Goal: Information Seeking & Learning: Learn about a topic

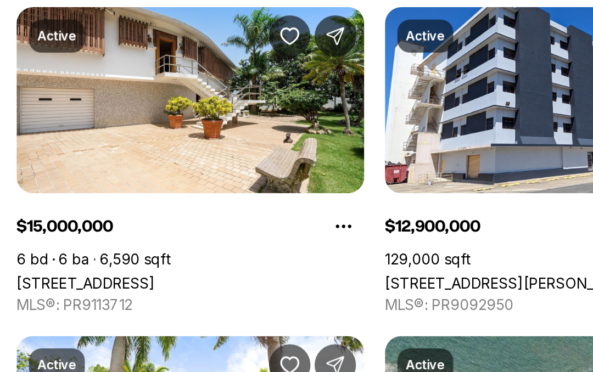
click at [82, 265] on link "[STREET_ADDRESS]" at bounding box center [46, 269] width 74 height 9
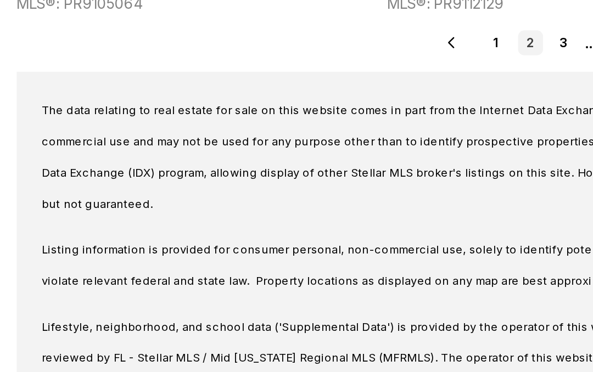
scroll to position [684, 0]
click at [222, 174] on span "The data relating to real estate for sale on this website comes in part from th…" at bounding box center [292, 202] width 541 height 57
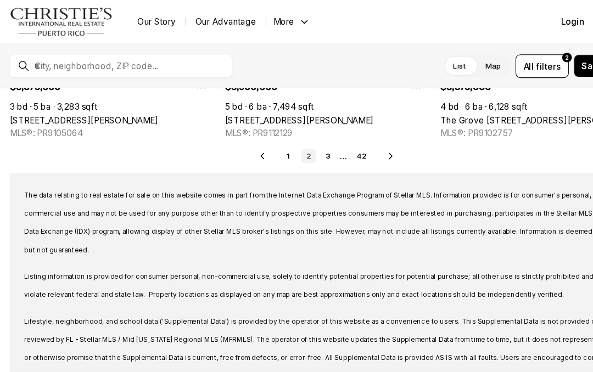
click at [284, 141] on link "2" at bounding box center [279, 141] width 13 height 13
click at [283, 146] on link "2" at bounding box center [279, 141] width 13 height 13
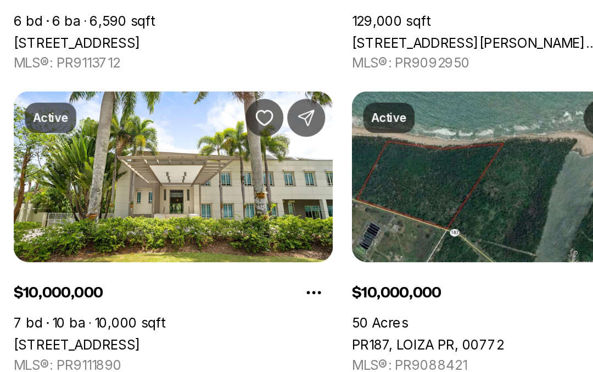
scroll to position [158, 0]
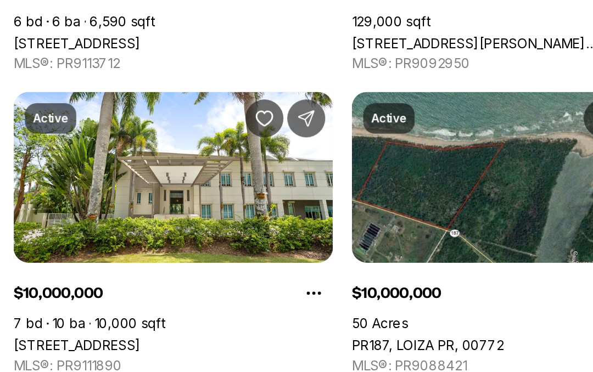
click at [82, 282] on link "9 CASTANA ST, GUAYNABO PR, 00968" at bounding box center [46, 286] width 74 height 9
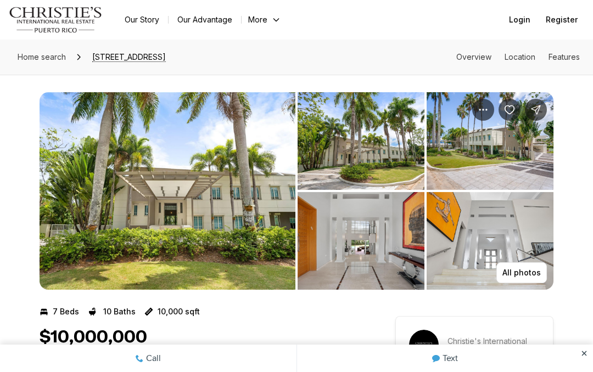
click at [374, 152] on img "View image gallery" at bounding box center [361, 141] width 127 height 98
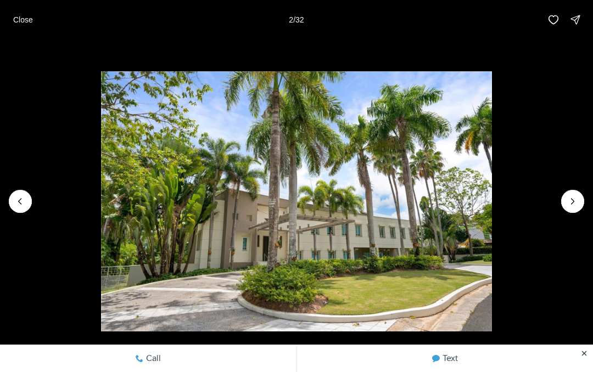
click at [571, 200] on icon "Next slide" at bounding box center [572, 201] width 11 height 11
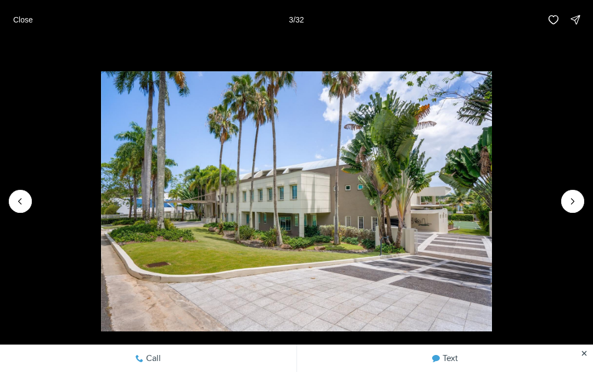
click at [492, 209] on img "3 of 32" at bounding box center [296, 201] width 391 height 261
click at [569, 210] on button "Next slide" at bounding box center [572, 201] width 23 height 23
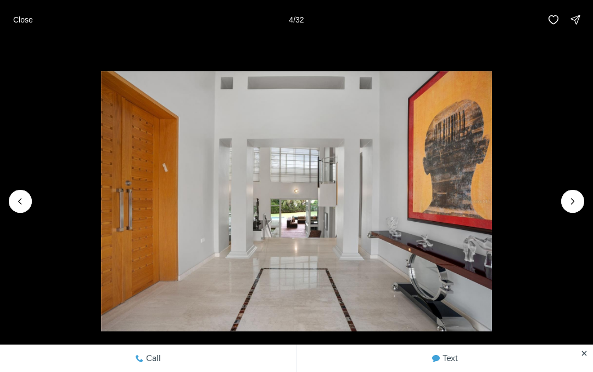
click at [567, 201] on icon "Next slide" at bounding box center [572, 201] width 11 height 11
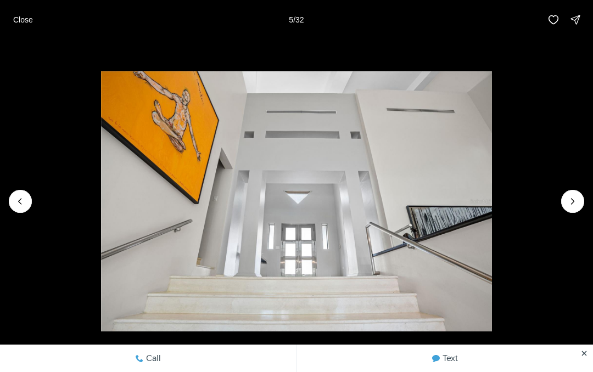
click at [574, 192] on button "Next slide" at bounding box center [572, 201] width 23 height 23
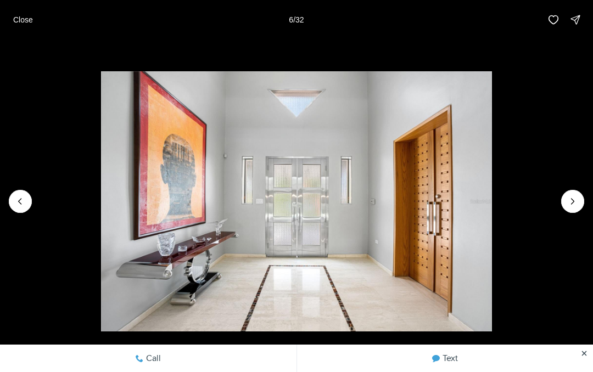
click at [564, 205] on button "Next slide" at bounding box center [572, 201] width 23 height 23
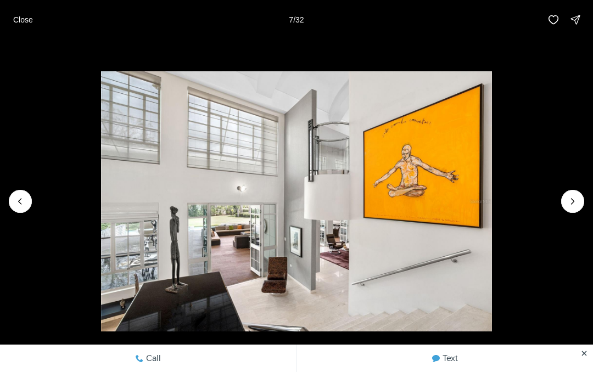
click at [574, 200] on icon "Next slide" at bounding box center [572, 201] width 11 height 11
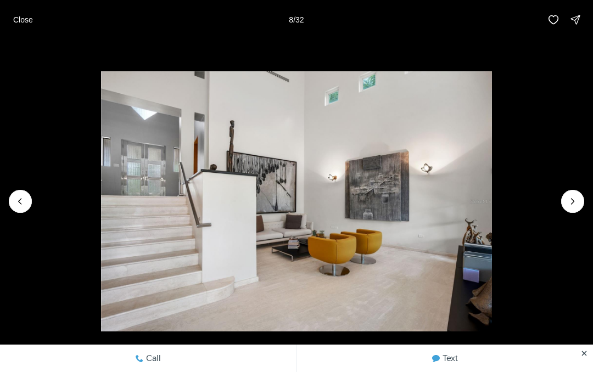
click at [570, 201] on icon "Next slide" at bounding box center [572, 201] width 11 height 11
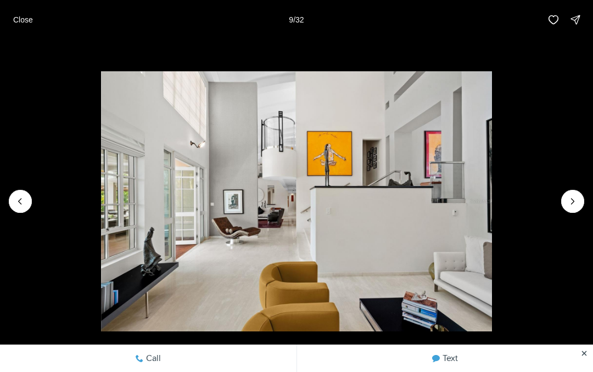
click at [574, 196] on icon "Next slide" at bounding box center [572, 201] width 11 height 11
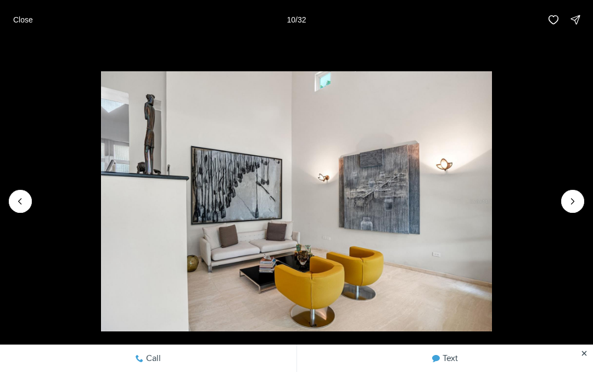
click at [563, 200] on button "Next slide" at bounding box center [572, 201] width 23 height 23
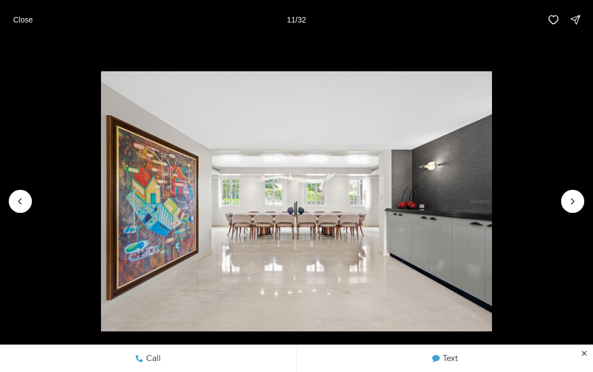
click at [492, 197] on img "11 of 32" at bounding box center [296, 201] width 391 height 261
click at [565, 209] on button "Next slide" at bounding box center [572, 201] width 23 height 23
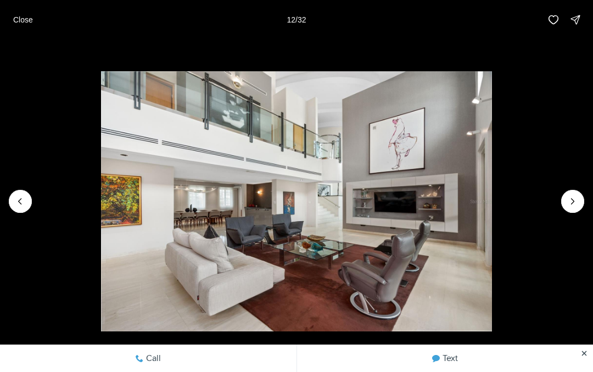
click at [569, 206] on icon "Next slide" at bounding box center [572, 201] width 11 height 11
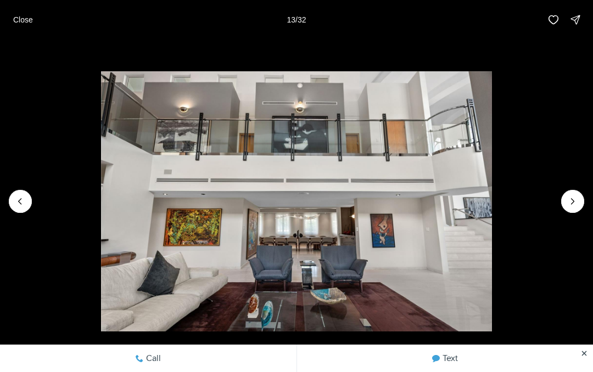
click at [564, 206] on button "Next slide" at bounding box center [572, 201] width 23 height 23
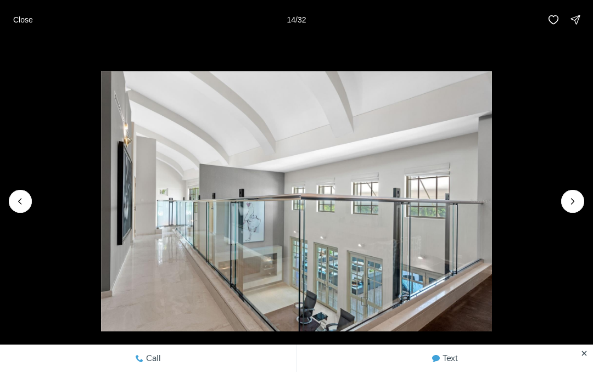
click at [492, 201] on img "14 of 32" at bounding box center [296, 201] width 391 height 261
click at [576, 201] on icon "Next slide" at bounding box center [572, 201] width 11 height 11
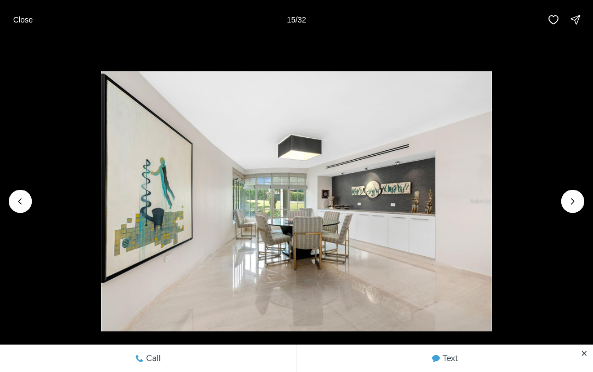
click at [578, 203] on icon "Next slide" at bounding box center [572, 201] width 11 height 11
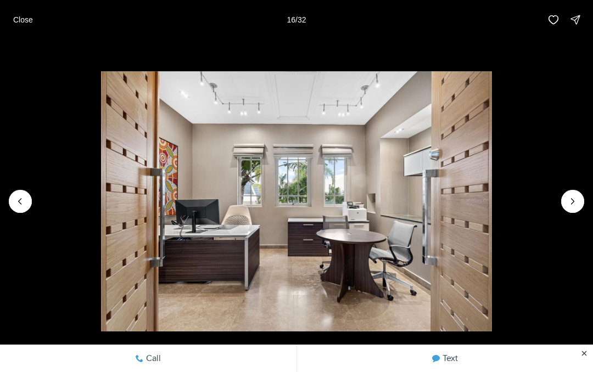
click at [492, 200] on img "16 of 32" at bounding box center [296, 201] width 391 height 261
click at [492, 229] on img "16 of 32" at bounding box center [296, 201] width 391 height 261
click at [575, 206] on icon "Next slide" at bounding box center [572, 201] width 11 height 11
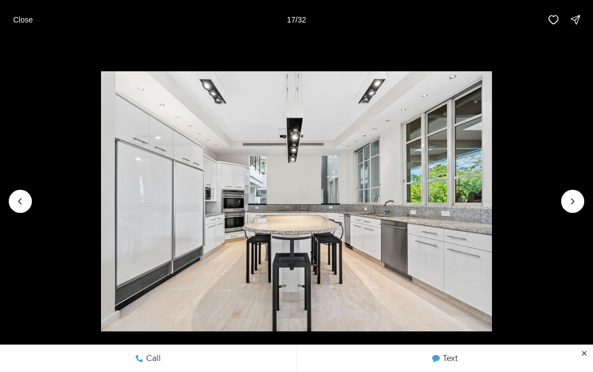
click at [575, 202] on icon "Next slide" at bounding box center [572, 201] width 11 height 11
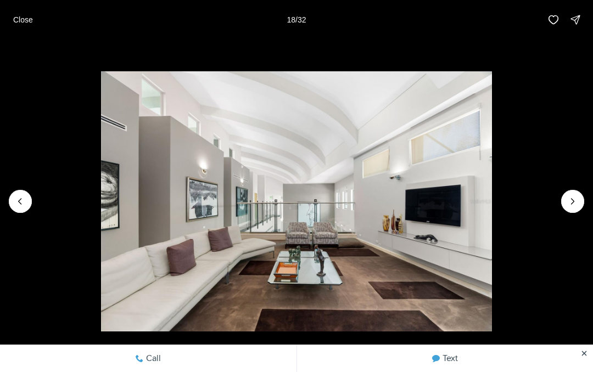
click at [492, 211] on img "18 of 32" at bounding box center [296, 201] width 391 height 261
click at [572, 206] on icon "Next slide" at bounding box center [572, 201] width 11 height 11
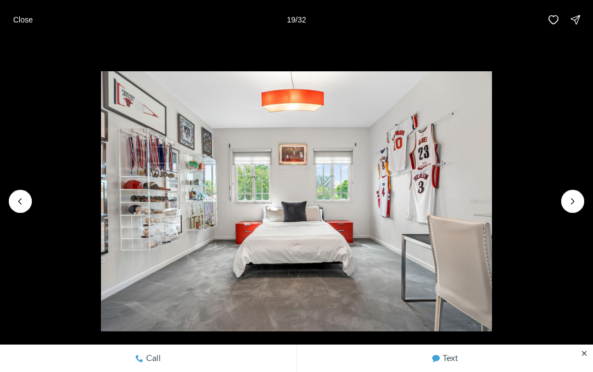
click at [576, 196] on icon "Next slide" at bounding box center [572, 201] width 11 height 11
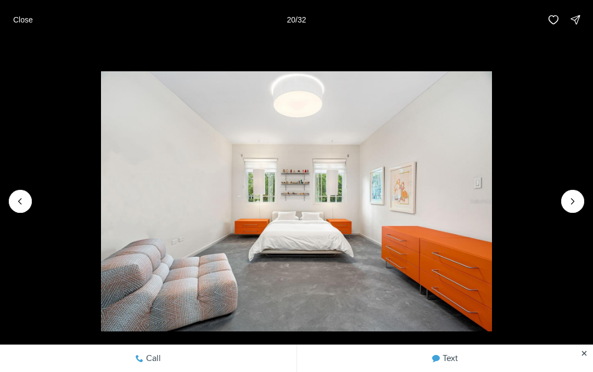
click at [570, 203] on icon "Next slide" at bounding box center [572, 201] width 11 height 11
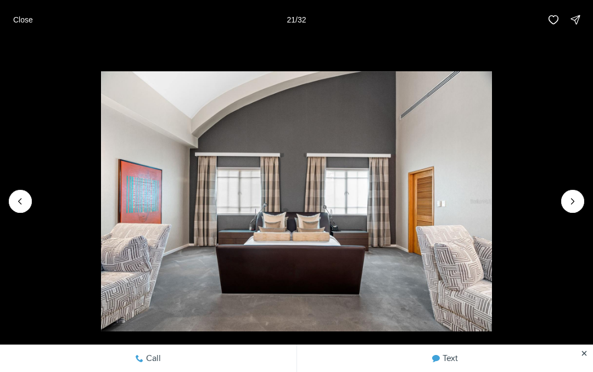
click at [577, 197] on icon "Next slide" at bounding box center [572, 201] width 11 height 11
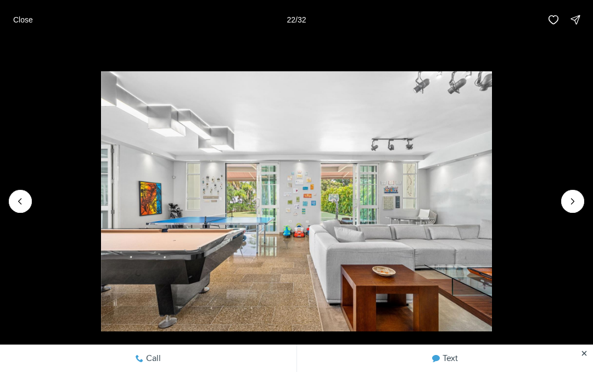
click at [562, 203] on button "Next slide" at bounding box center [572, 201] width 23 height 23
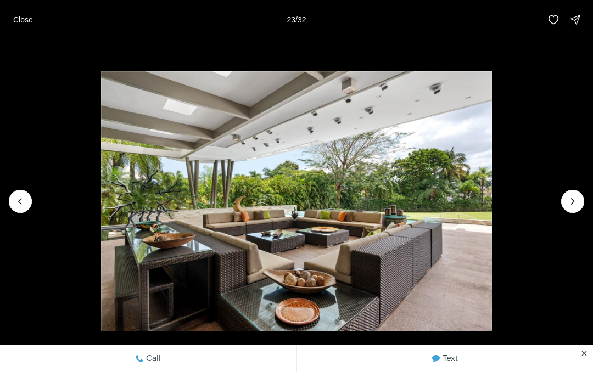
click at [492, 199] on img "23 of 32" at bounding box center [296, 201] width 391 height 261
click at [574, 203] on icon "Next slide" at bounding box center [572, 201] width 11 height 11
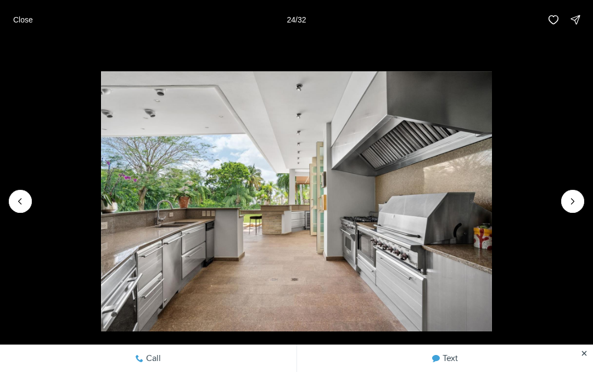
click at [568, 201] on icon "Next slide" at bounding box center [572, 201] width 11 height 11
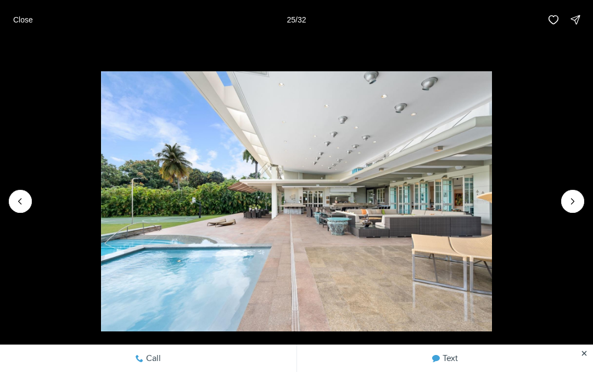
click at [571, 206] on icon "Next slide" at bounding box center [572, 201] width 11 height 11
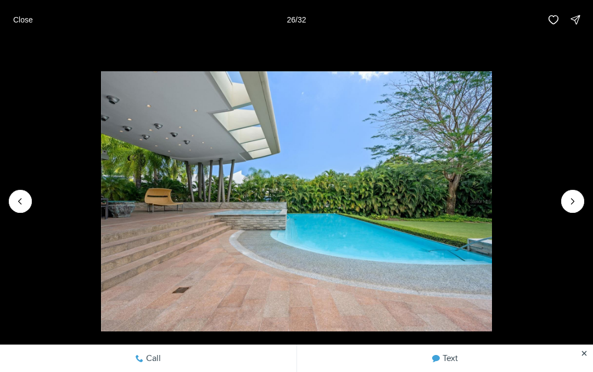
click at [573, 206] on icon "Next slide" at bounding box center [572, 201] width 11 height 11
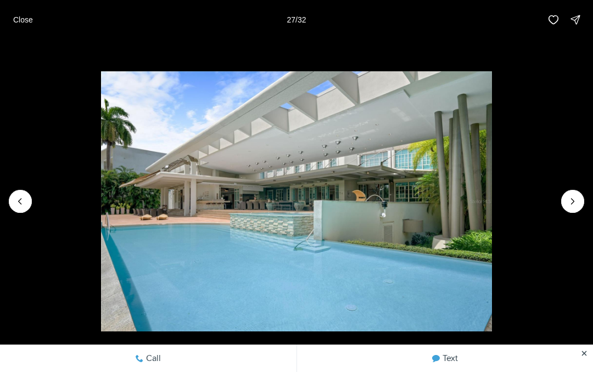
click at [492, 213] on img "27 of 32" at bounding box center [296, 201] width 391 height 261
click at [563, 208] on button "Next slide" at bounding box center [572, 201] width 23 height 23
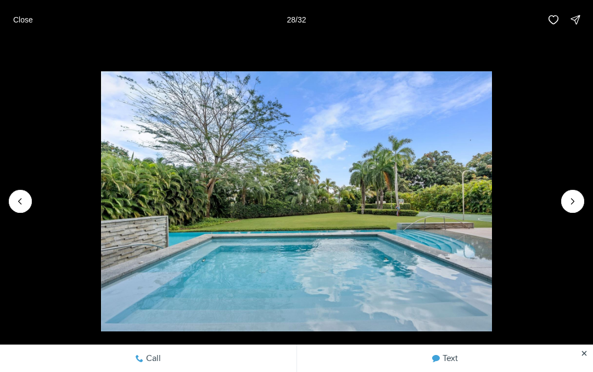
click at [573, 200] on icon "Next slide" at bounding box center [572, 201] width 11 height 11
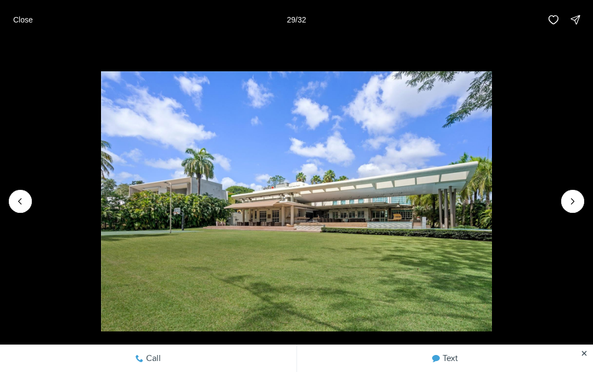
click at [492, 206] on img "29 of 32" at bounding box center [296, 201] width 391 height 261
click at [567, 208] on button "Next slide" at bounding box center [572, 201] width 23 height 23
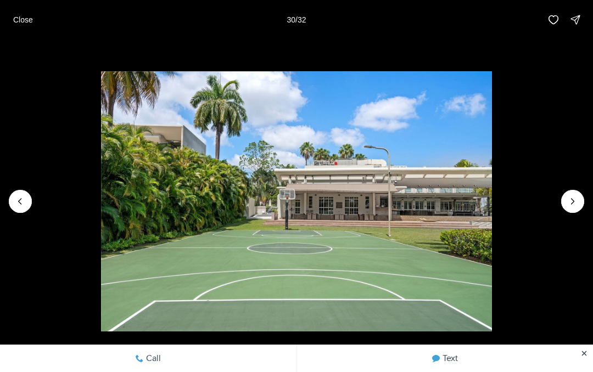
click at [576, 195] on button "Next slide" at bounding box center [572, 201] width 23 height 23
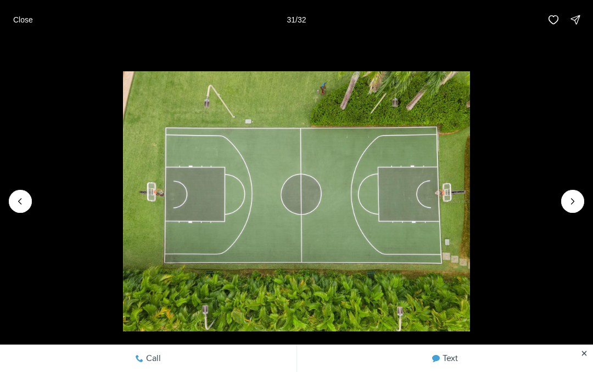
click at [567, 204] on icon "Next slide" at bounding box center [572, 201] width 11 height 11
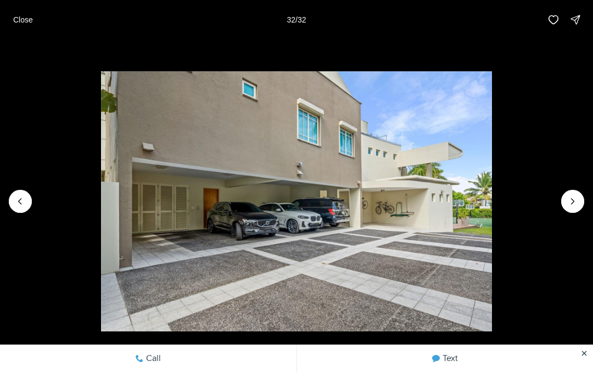
click at [571, 201] on div at bounding box center [572, 201] width 23 height 23
click at [570, 208] on div at bounding box center [572, 201] width 23 height 23
click at [492, 208] on img "32 of 32" at bounding box center [296, 201] width 391 height 261
click at [492, 194] on img "32 of 32" at bounding box center [296, 201] width 391 height 261
click at [25, 197] on icon "Previous slide" at bounding box center [20, 201] width 11 height 11
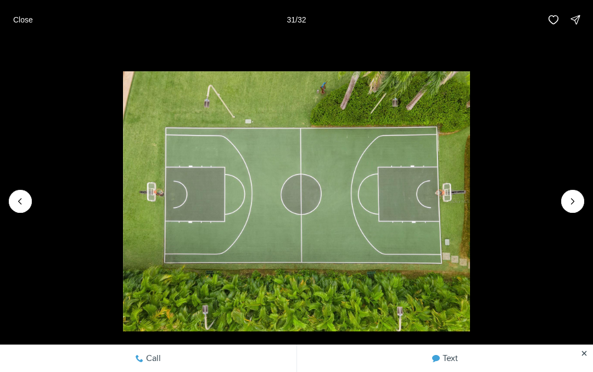
click at [123, 190] on img "31 of 32" at bounding box center [297, 201] width 348 height 261
click at [26, 192] on button "Previous slide" at bounding box center [20, 201] width 23 height 23
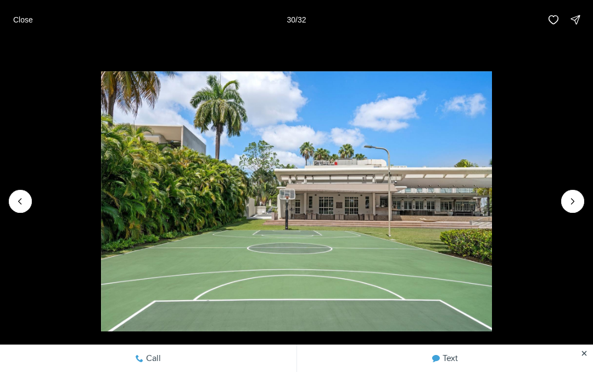
click at [25, 195] on button "Previous slide" at bounding box center [20, 201] width 23 height 23
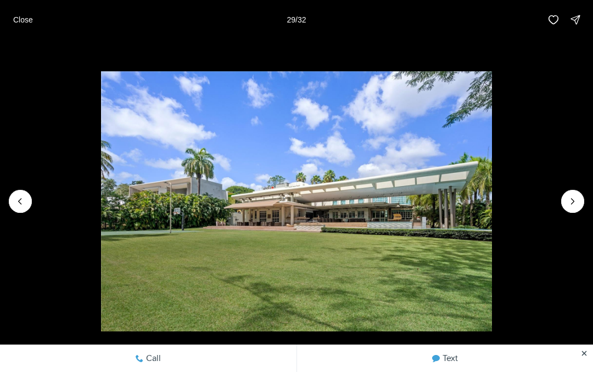
click at [101, 202] on img "29 of 32" at bounding box center [296, 201] width 391 height 261
click at [24, 193] on button "Previous slide" at bounding box center [20, 201] width 23 height 23
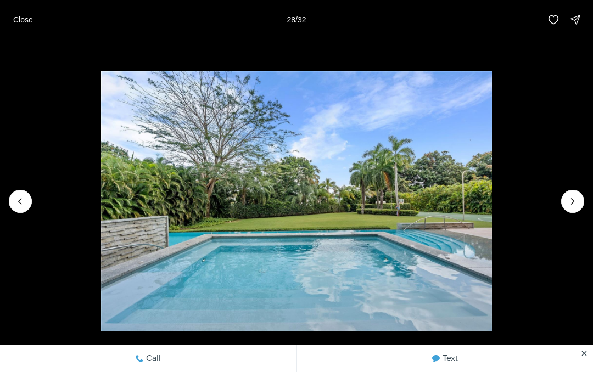
click at [23, 196] on icon "Previous slide" at bounding box center [20, 201] width 11 height 11
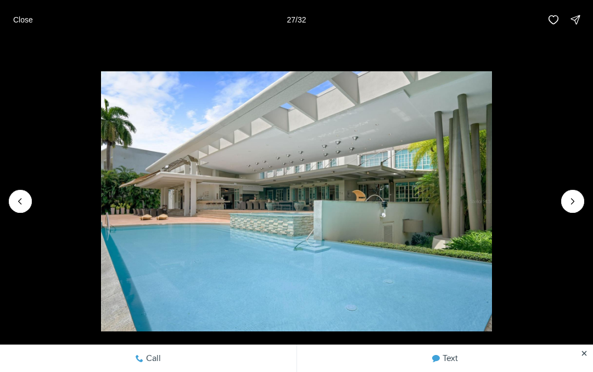
click at [23, 199] on icon "Previous slide" at bounding box center [20, 201] width 11 height 11
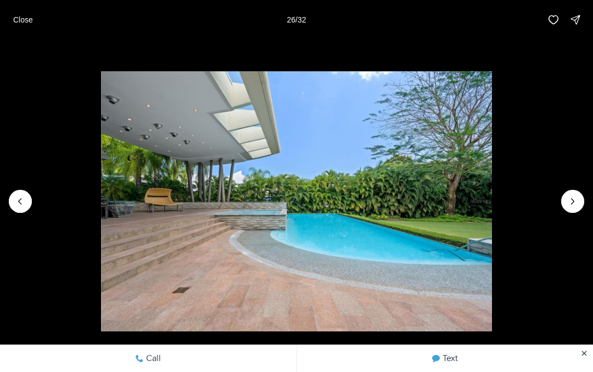
click at [31, 205] on button "Previous slide" at bounding box center [20, 201] width 23 height 23
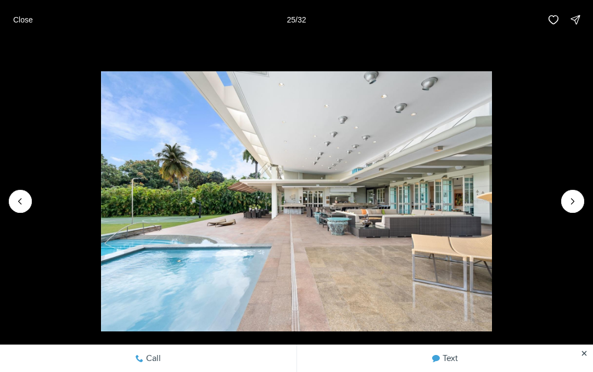
click at [24, 199] on icon "Previous slide" at bounding box center [20, 201] width 11 height 11
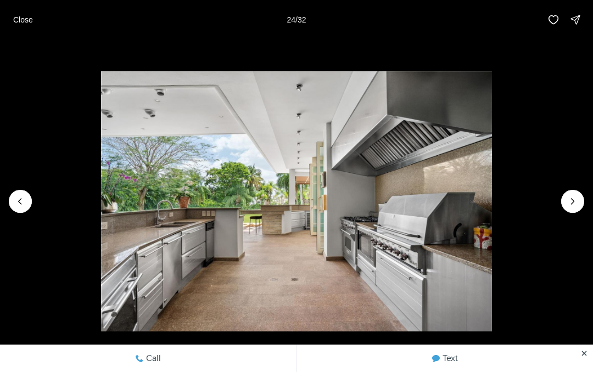
click at [21, 196] on icon "Previous slide" at bounding box center [20, 201] width 11 height 11
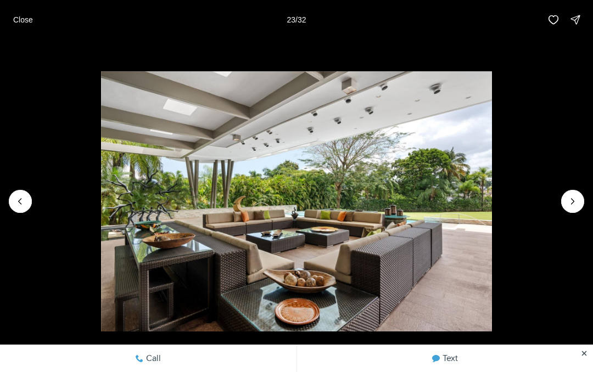
click at [21, 198] on icon "Previous slide" at bounding box center [20, 201] width 11 height 11
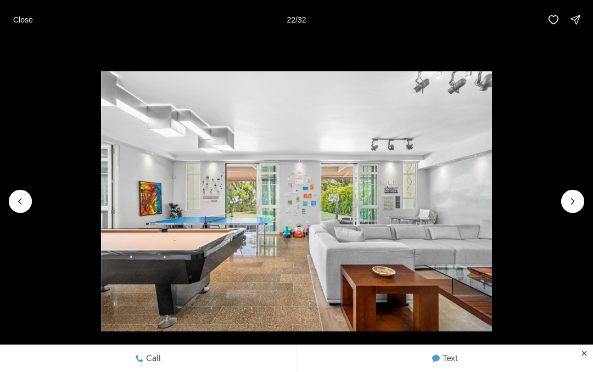
click at [101, 195] on img "22 of 32" at bounding box center [296, 201] width 391 height 261
click at [30, 198] on button "Previous slide" at bounding box center [20, 201] width 23 height 23
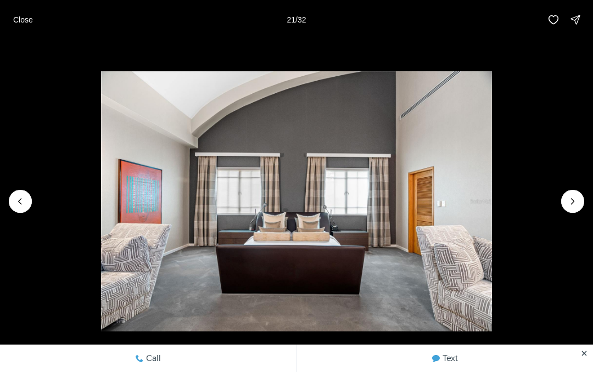
click at [15, 190] on button "Previous slide" at bounding box center [20, 201] width 23 height 23
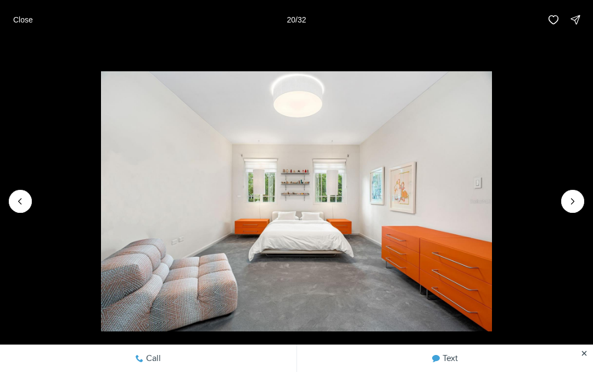
click at [101, 188] on img "20 of 32" at bounding box center [296, 201] width 391 height 261
click at [101, 189] on img "20 of 32" at bounding box center [296, 201] width 391 height 261
click at [101, 187] on img "20 of 32" at bounding box center [296, 201] width 391 height 261
click at [101, 189] on img "20 of 32" at bounding box center [296, 201] width 391 height 261
click at [16, 193] on button "Previous slide" at bounding box center [20, 201] width 23 height 23
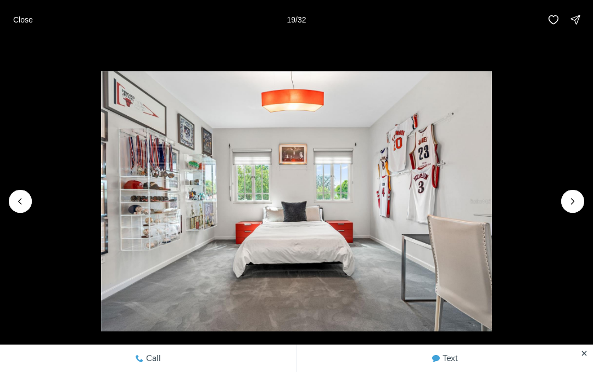
click at [27, 192] on button "Previous slide" at bounding box center [20, 201] width 23 height 23
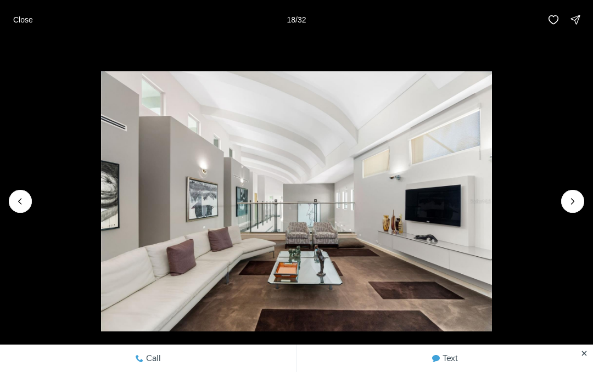
click at [101, 185] on img "18 of 32" at bounding box center [296, 201] width 391 height 261
click at [29, 20] on p "Close" at bounding box center [23, 19] width 20 height 9
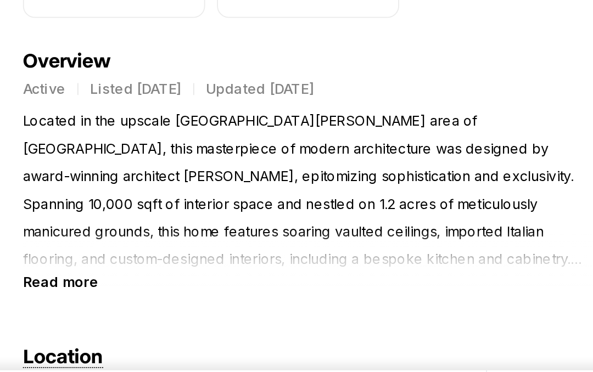
scroll to position [391, 0]
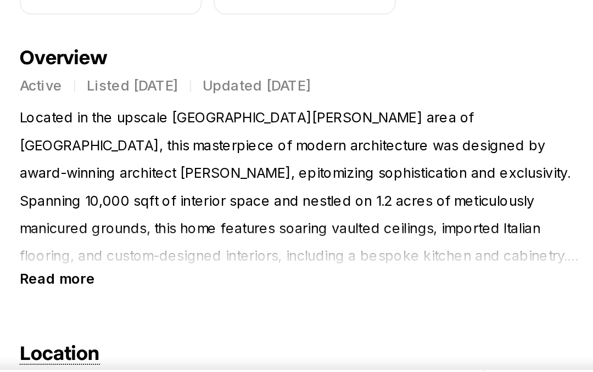
click at [46, 289] on b "Read more" at bounding box center [61, 293] width 42 height 9
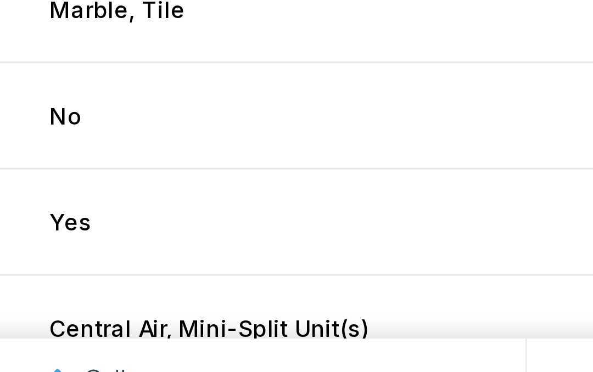
scroll to position [1718, 0]
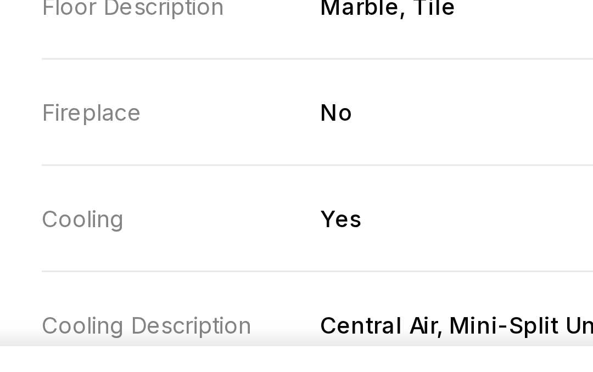
click at [151, 296] on dd "Yes" at bounding box center [245, 300] width 221 height 9
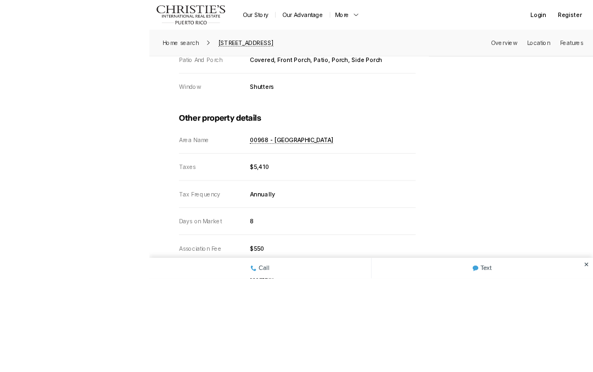
scroll to position [2355, 0]
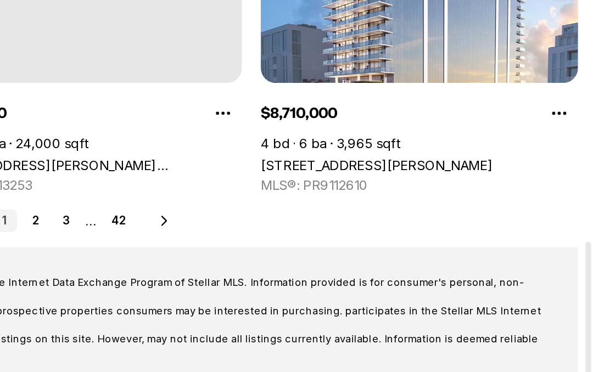
scroll to position [582, 0]
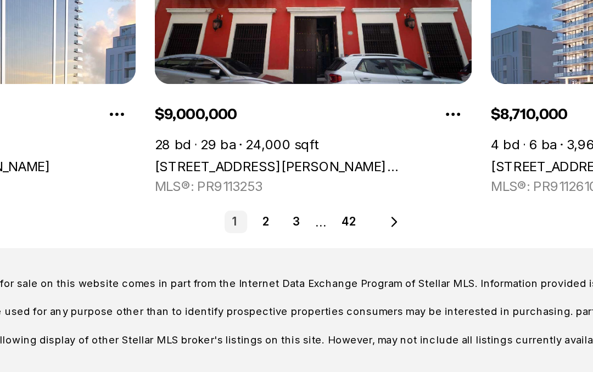
click at [280, 237] on link "3" at bounding box center [286, 243] width 13 height 13
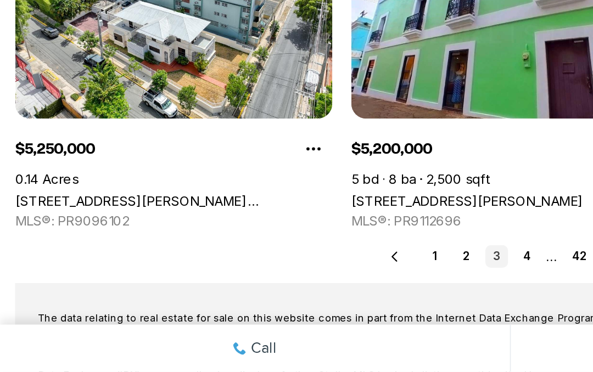
scroll to position [520, 0]
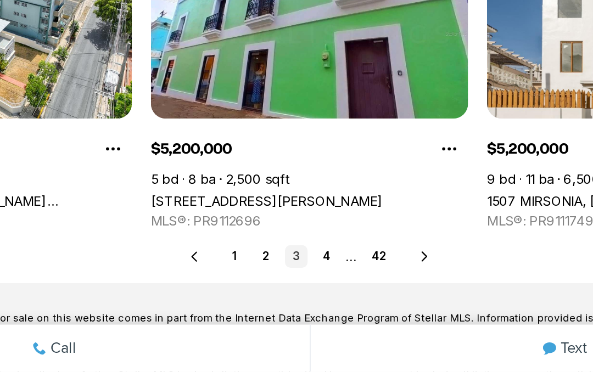
click at [359, 301] on icon at bounding box center [363, 305] width 9 height 9
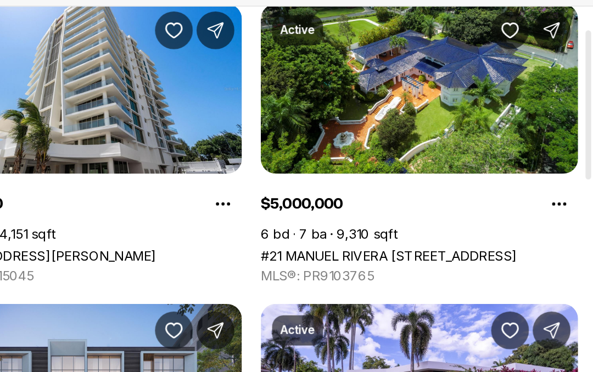
scroll to position [44, 0]
click at [400, 220] on link "#21 MANUEL RIVERA [STREET_ADDRESS]" at bounding box center [474, 224] width 149 height 9
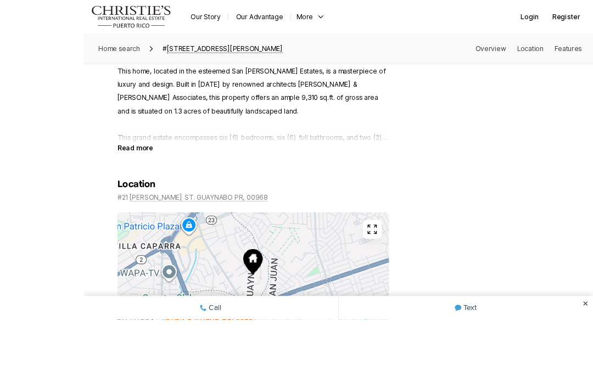
scroll to position [621, 0]
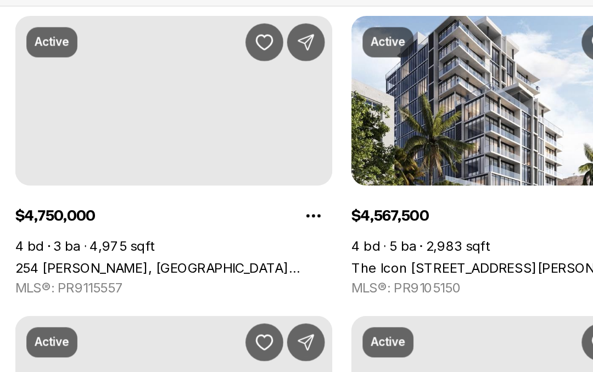
scroll to position [391, 0]
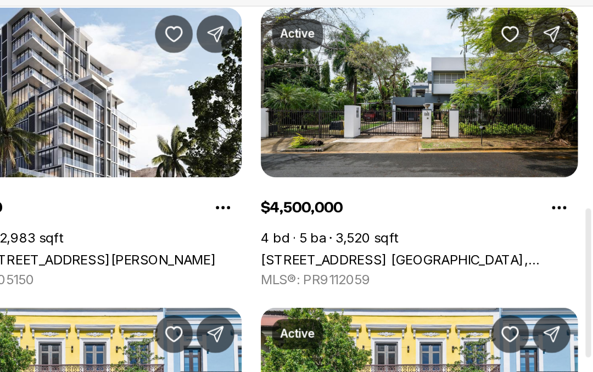
click at [400, 222] on link "[STREET_ADDRESS] [GEOGRAPHIC_DATA], [GEOGRAPHIC_DATA], 00966" at bounding box center [492, 226] width 184 height 9
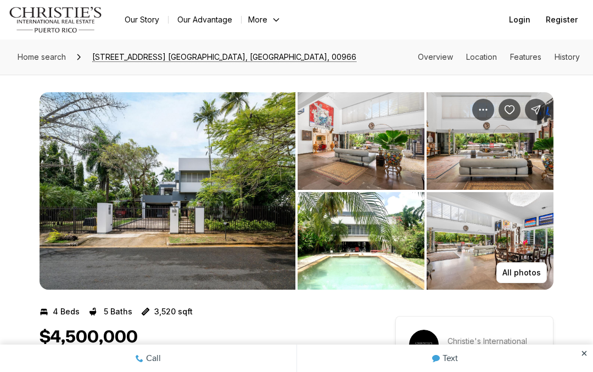
click at [226, 234] on img "View image gallery" at bounding box center [168, 191] width 256 height 198
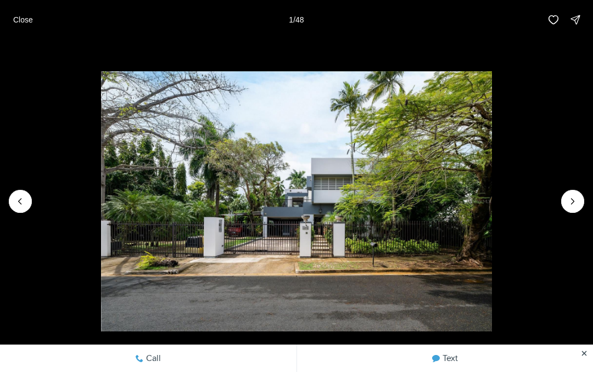
click at [576, 205] on icon "Next slide" at bounding box center [572, 201] width 11 height 11
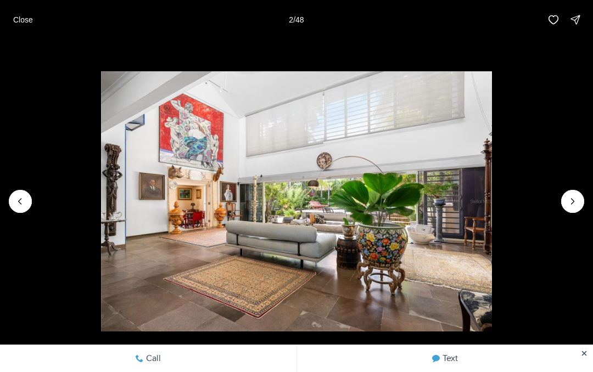
click at [574, 200] on icon "Next slide" at bounding box center [572, 201] width 11 height 11
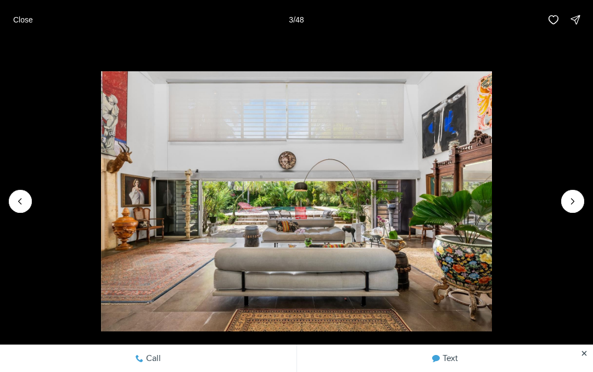
click at [568, 210] on button "Next slide" at bounding box center [572, 201] width 23 height 23
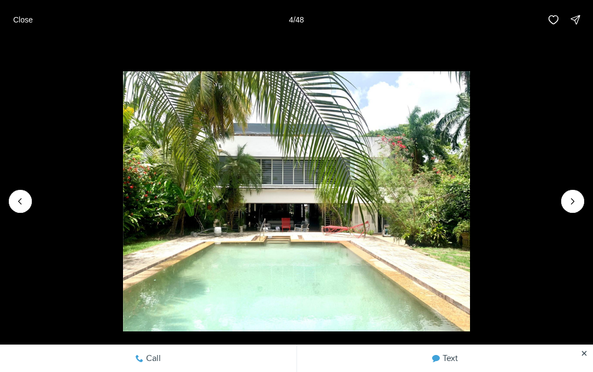
click at [574, 205] on icon "Next slide" at bounding box center [572, 201] width 11 height 11
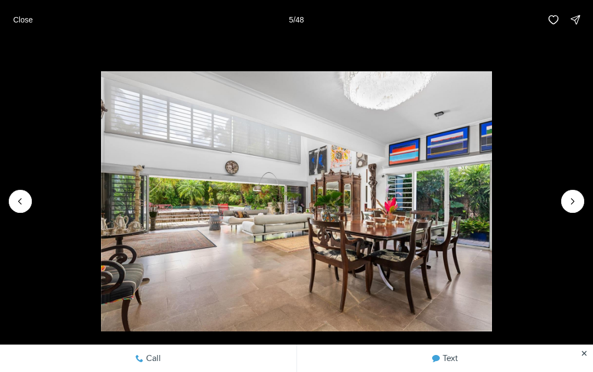
click at [567, 201] on icon "Next slide" at bounding box center [572, 201] width 11 height 11
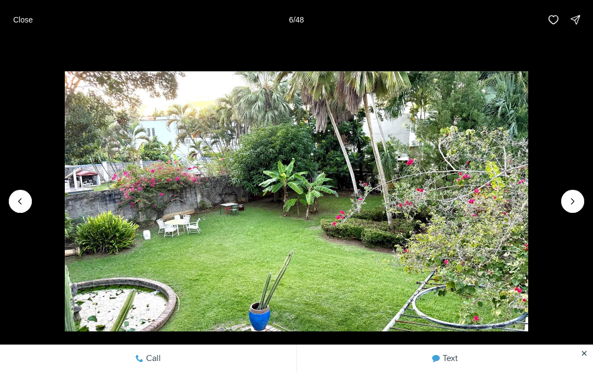
click at [529, 203] on img "6 of 48" at bounding box center [297, 201] width 464 height 261
click at [576, 203] on icon "Next slide" at bounding box center [572, 201] width 11 height 11
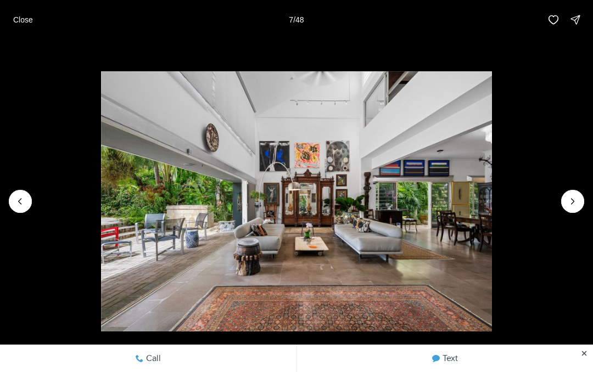
click at [492, 224] on img "7 of 48" at bounding box center [296, 201] width 391 height 261
click at [573, 206] on icon "Next slide" at bounding box center [572, 201] width 11 height 11
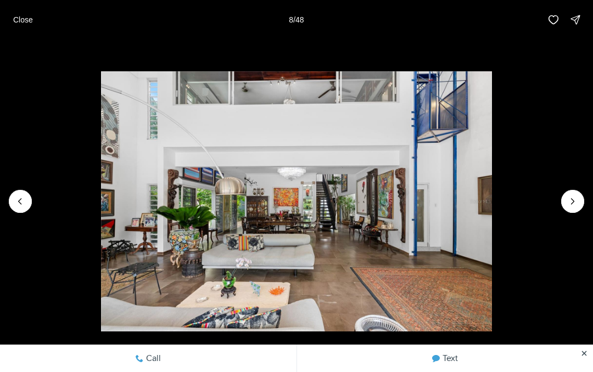
click at [492, 208] on img "8 of 48" at bounding box center [296, 201] width 391 height 261
click at [570, 200] on icon "Next slide" at bounding box center [572, 201] width 11 height 11
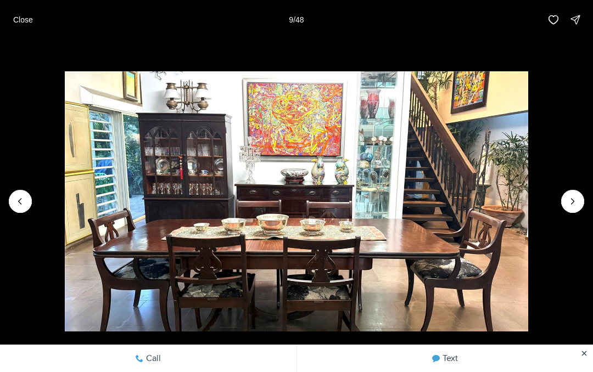
click at [574, 205] on icon "Next slide" at bounding box center [572, 201] width 11 height 11
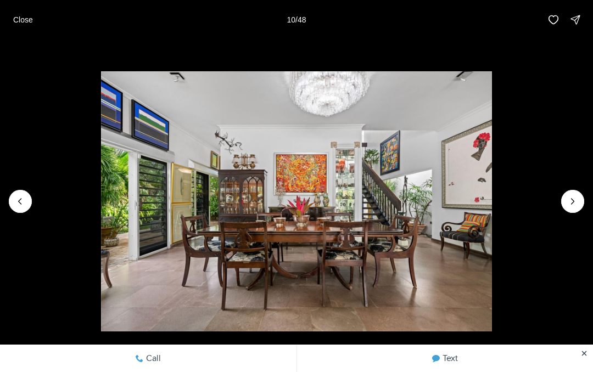
click at [566, 209] on button "Next slide" at bounding box center [572, 201] width 23 height 23
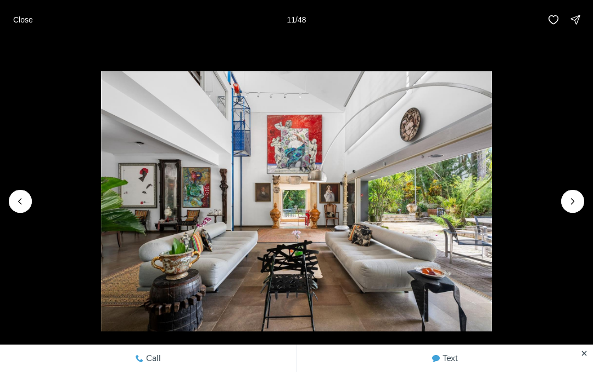
click at [569, 204] on icon "Next slide" at bounding box center [572, 201] width 11 height 11
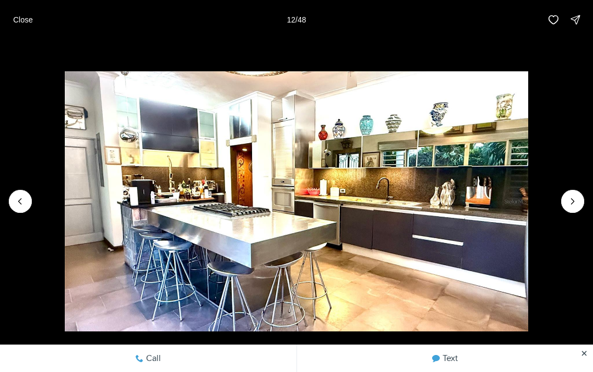
click at [569, 209] on button "Next slide" at bounding box center [572, 201] width 23 height 23
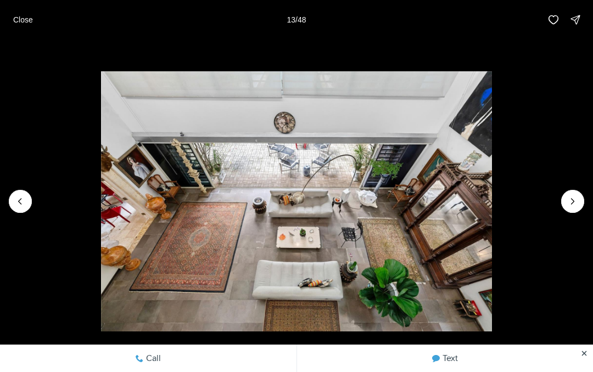
click at [492, 215] on img "13 of 48" at bounding box center [296, 201] width 391 height 261
click at [575, 201] on icon "Next slide" at bounding box center [572, 201] width 11 height 11
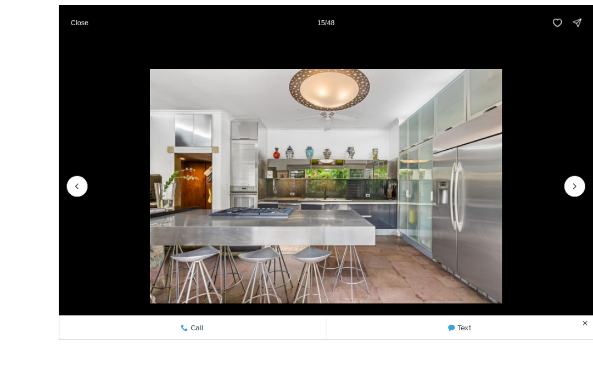
scroll to position [43, 0]
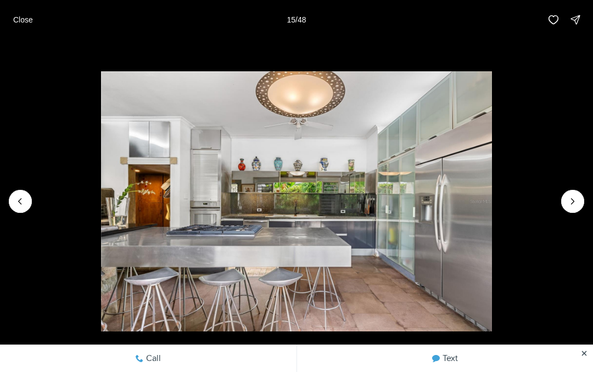
click at [566, 209] on button "Next slide" at bounding box center [572, 201] width 23 height 23
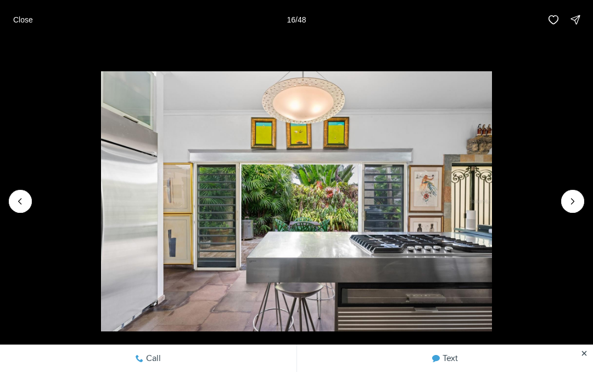
click at [568, 209] on button "Next slide" at bounding box center [572, 201] width 23 height 23
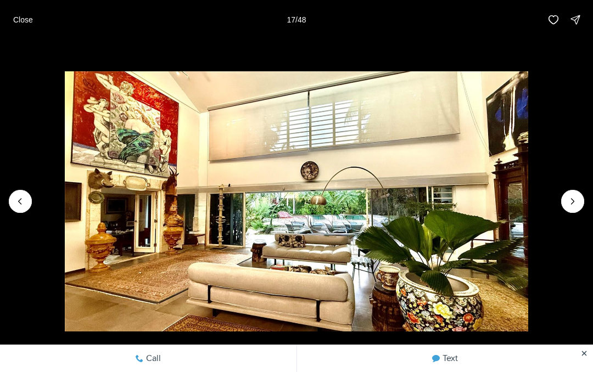
click at [529, 179] on img "17 of 48" at bounding box center [297, 201] width 464 height 261
click at [529, 189] on img "17 of 48" at bounding box center [297, 201] width 464 height 261
click at [529, 217] on img "17 of 48" at bounding box center [297, 201] width 464 height 261
click at [564, 200] on button "Next slide" at bounding box center [572, 201] width 23 height 23
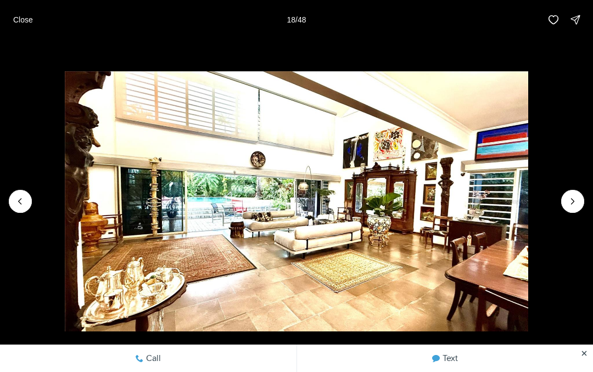
click at [574, 190] on button "Next slide" at bounding box center [572, 201] width 23 height 23
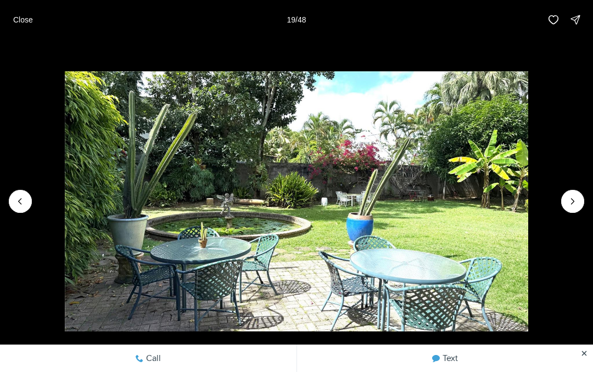
click at [529, 206] on img "19 of 48" at bounding box center [297, 201] width 464 height 261
click at [570, 204] on icon "Next slide" at bounding box center [572, 201] width 11 height 11
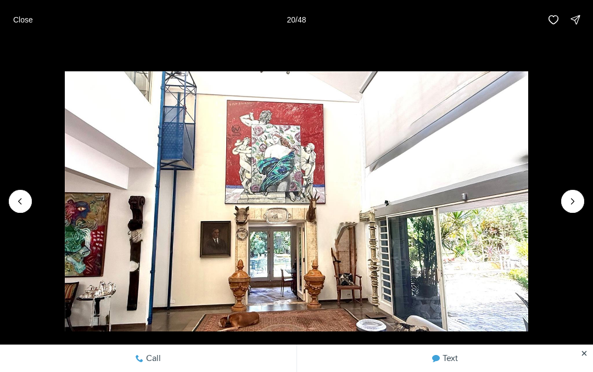
click at [571, 199] on icon "Next slide" at bounding box center [572, 201] width 3 height 5
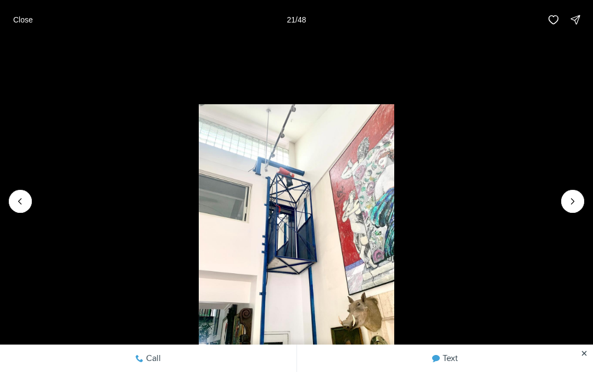
click at [573, 201] on icon "Next slide" at bounding box center [572, 201] width 11 height 11
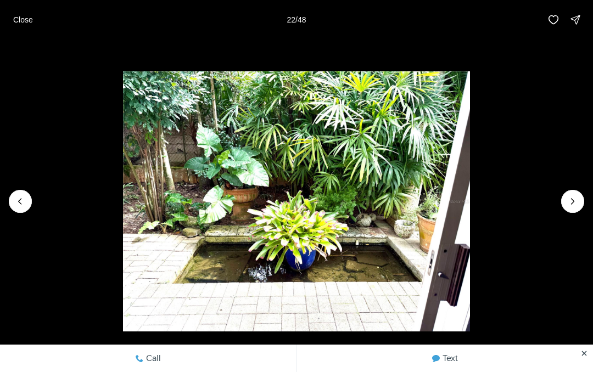
click at [576, 200] on icon "Next slide" at bounding box center [572, 201] width 11 height 11
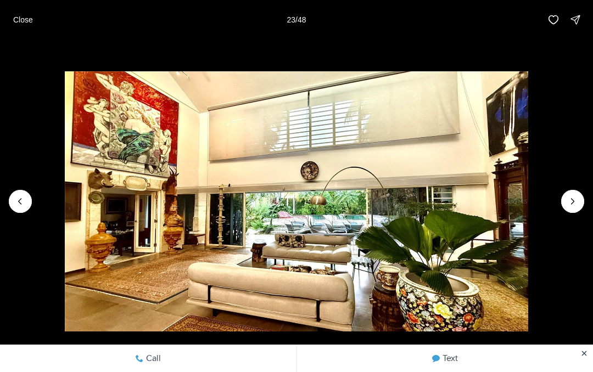
click at [573, 201] on icon "Next slide" at bounding box center [572, 201] width 11 height 11
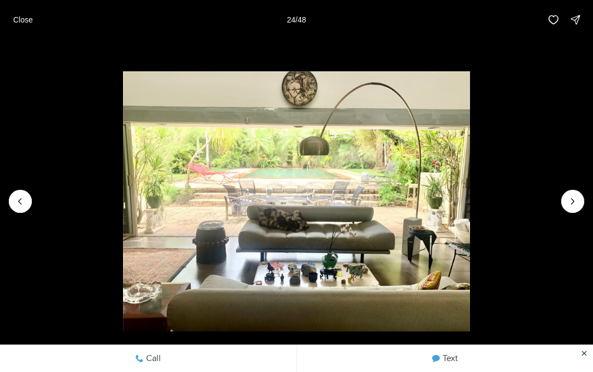
click at [573, 204] on icon "Next slide" at bounding box center [572, 201] width 11 height 11
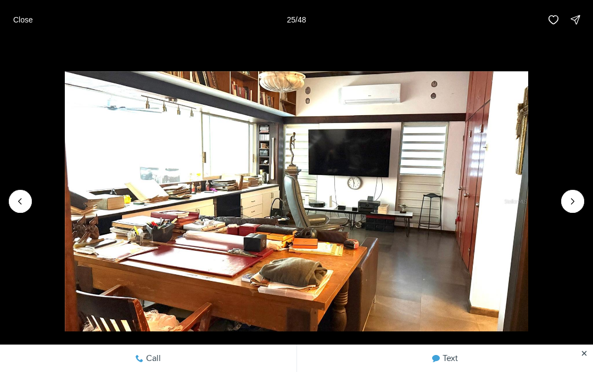
click at [574, 206] on icon "Next slide" at bounding box center [572, 201] width 11 height 11
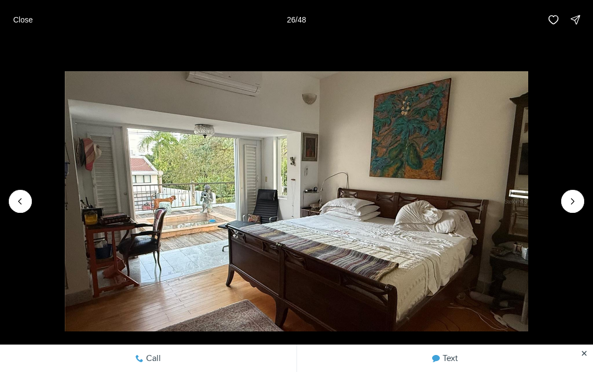
click at [570, 205] on icon "Next slide" at bounding box center [572, 201] width 11 height 11
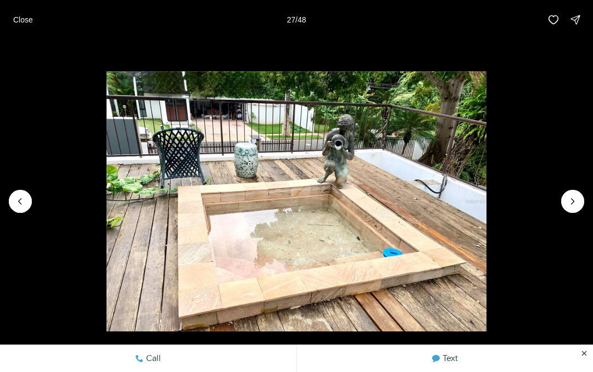
click at [567, 206] on icon "Next slide" at bounding box center [572, 201] width 11 height 11
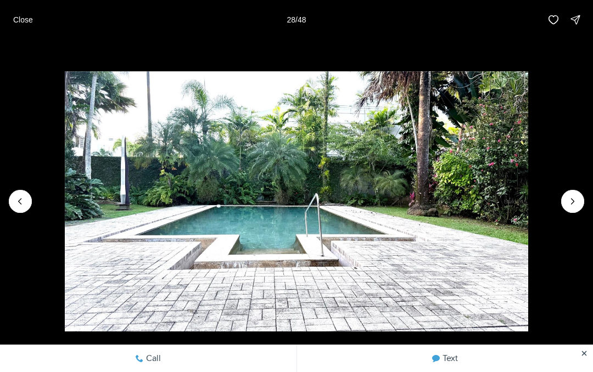
click at [570, 197] on icon "Next slide" at bounding box center [572, 201] width 11 height 11
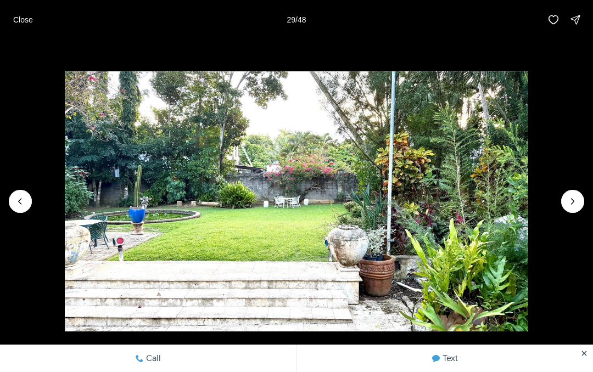
click at [568, 206] on icon "Next slide" at bounding box center [572, 201] width 11 height 11
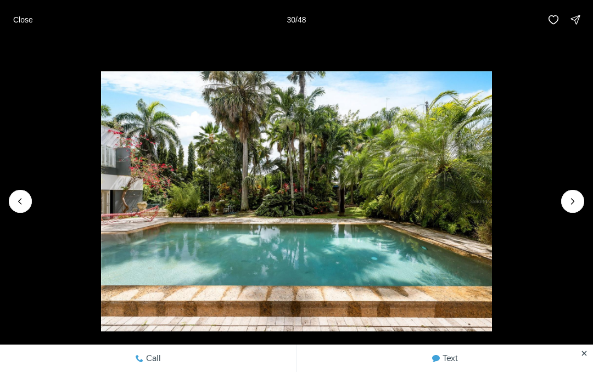
click at [492, 212] on img "30 of 48" at bounding box center [296, 201] width 391 height 261
click at [574, 204] on icon "Next slide" at bounding box center [572, 201] width 11 height 11
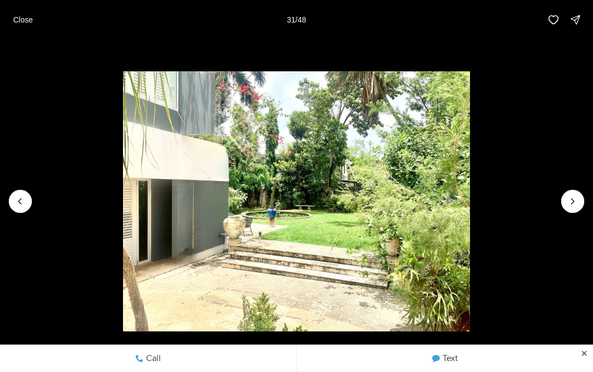
click at [574, 203] on icon "Next slide" at bounding box center [572, 201] width 11 height 11
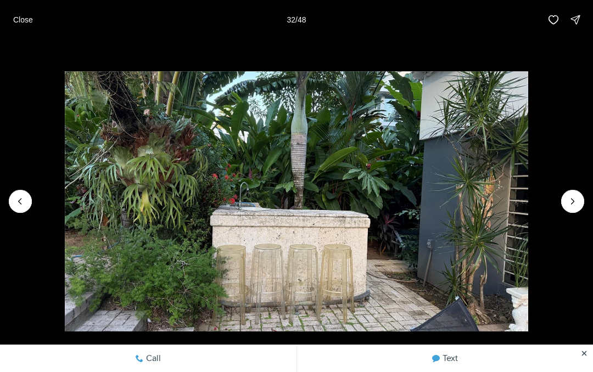
click at [567, 204] on icon "Next slide" at bounding box center [572, 201] width 11 height 11
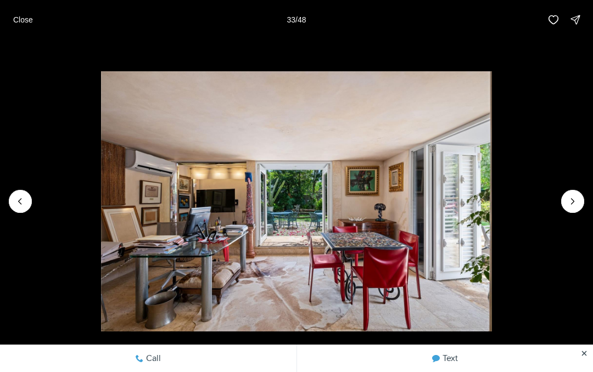
click at [568, 200] on icon "Next slide" at bounding box center [572, 201] width 11 height 11
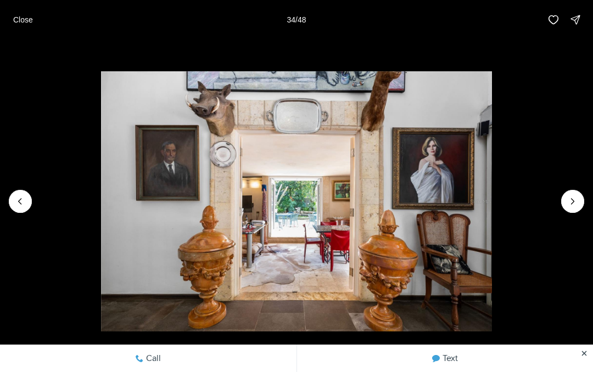
click at [571, 197] on icon "Next slide" at bounding box center [572, 201] width 11 height 11
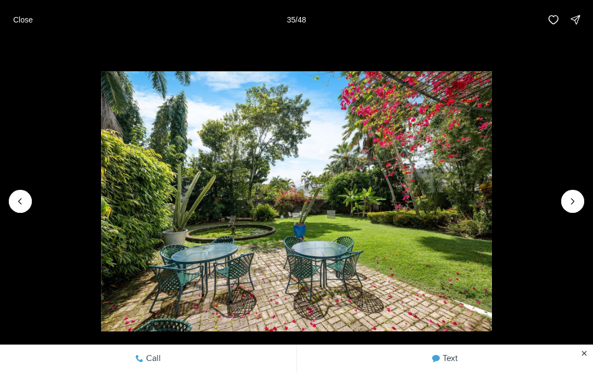
click at [572, 197] on icon "Next slide" at bounding box center [572, 201] width 11 height 11
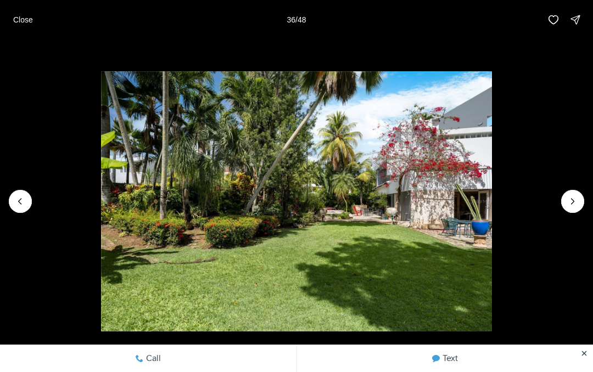
click at [570, 211] on button "Next slide" at bounding box center [572, 201] width 23 height 23
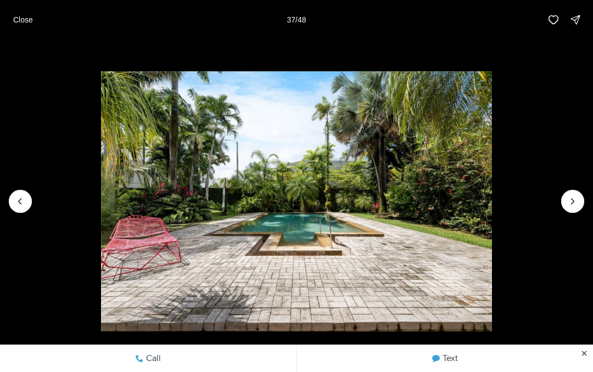
click at [492, 203] on img "37 of 48" at bounding box center [296, 201] width 391 height 261
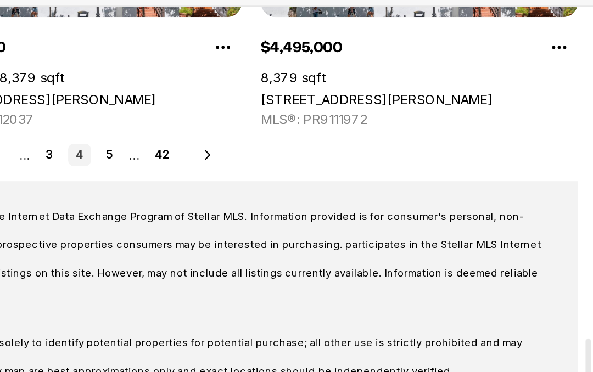
scroll to position [627, 0]
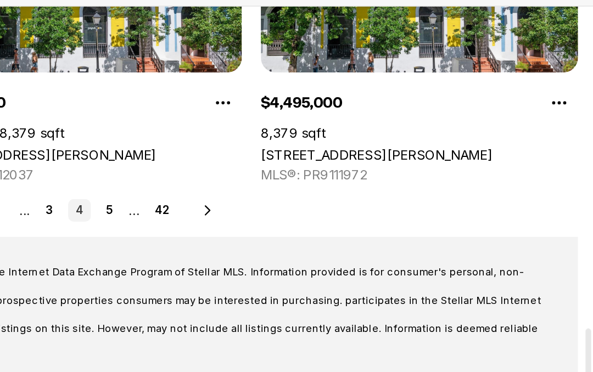
click at [365, 194] on icon at bounding box center [369, 198] width 9 height 9
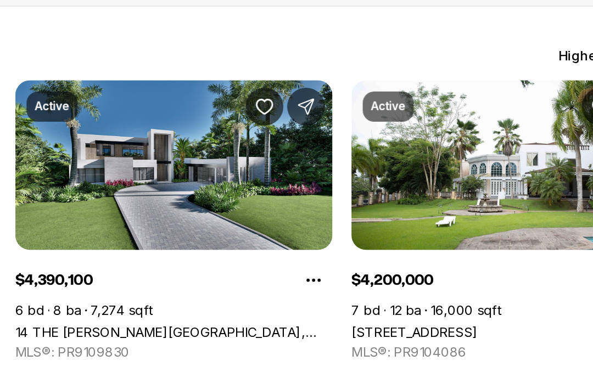
click at [204, 265] on link "14 THE [PERSON_NAME][GEOGRAPHIC_DATA], [GEOGRAPHIC_DATA], 00971" at bounding box center [296, 269] width 184 height 9
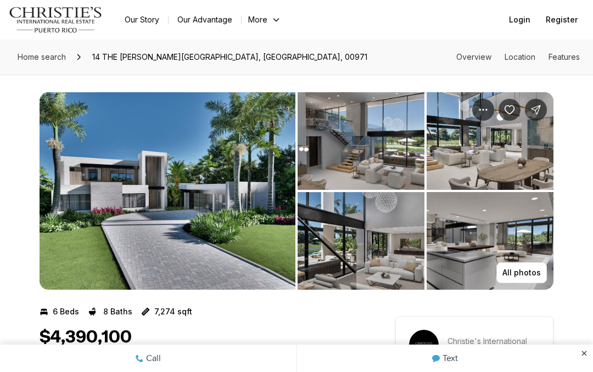
click at [215, 243] on img "View image gallery" at bounding box center [168, 191] width 256 height 198
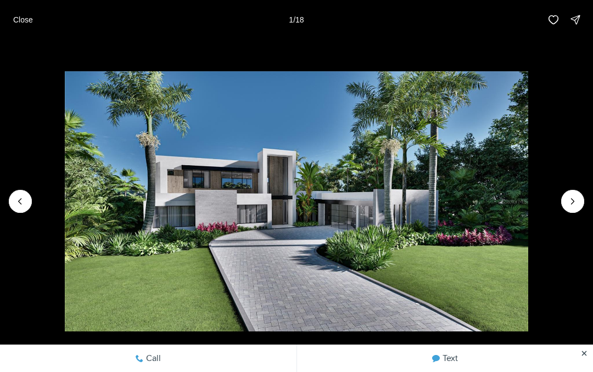
click at [570, 200] on icon "Next slide" at bounding box center [572, 201] width 11 height 11
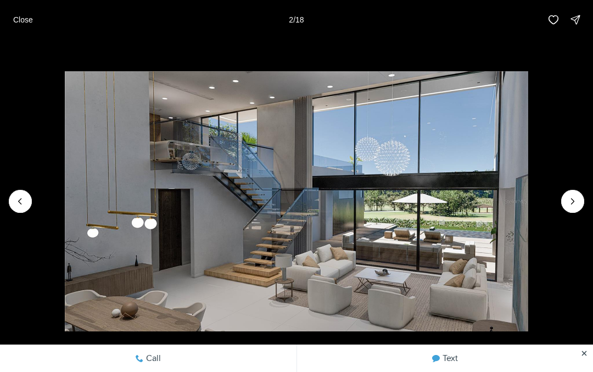
click at [528, 194] on img "2 of 18" at bounding box center [296, 201] width 463 height 261
click at [568, 204] on icon "Next slide" at bounding box center [572, 201] width 11 height 11
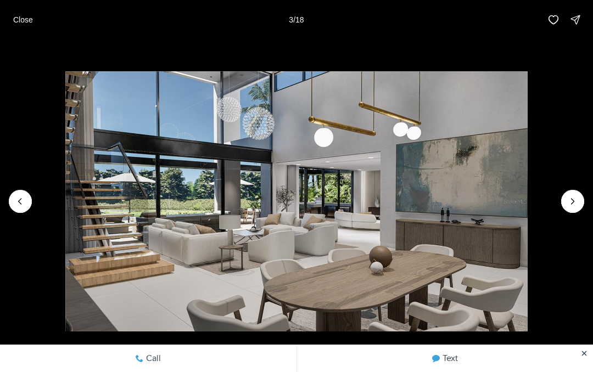
click at [571, 190] on button "Next slide" at bounding box center [572, 201] width 23 height 23
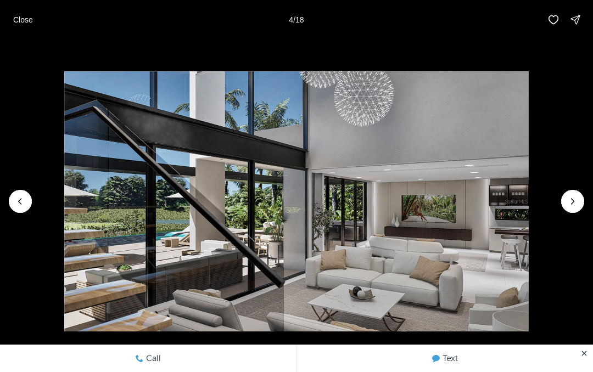
click at [572, 190] on button "Next slide" at bounding box center [572, 201] width 23 height 23
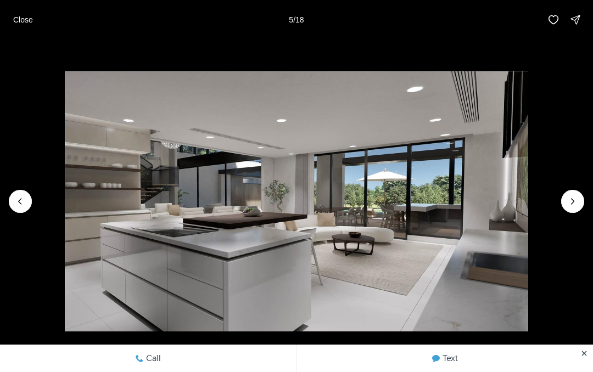
click at [570, 190] on button "Next slide" at bounding box center [572, 201] width 23 height 23
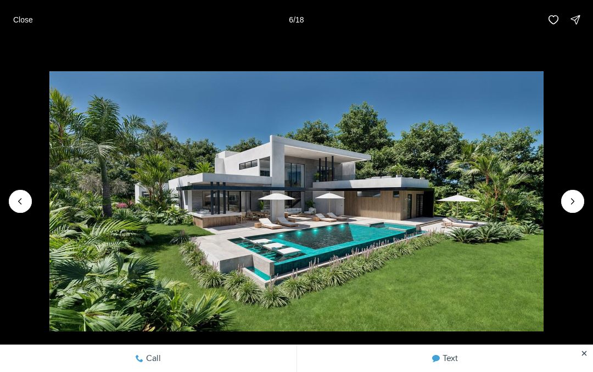
click at [544, 189] on img "6 of 18" at bounding box center [296, 201] width 495 height 261
click at [29, 26] on button "Close" at bounding box center [23, 20] width 33 height 22
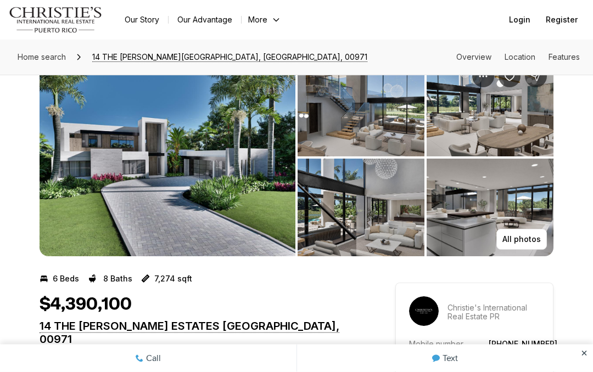
scroll to position [31, 0]
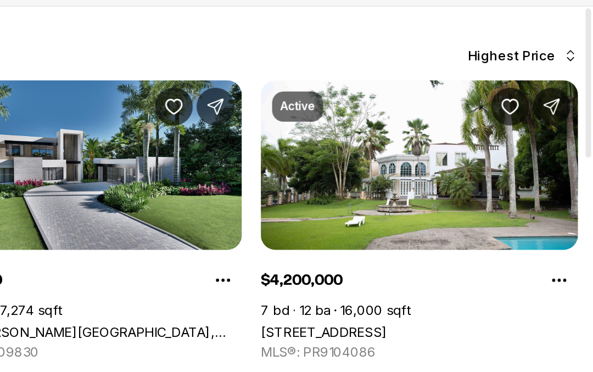
click at [400, 265] on link "[STREET_ADDRESS]" at bounding box center [437, 269] width 74 height 9
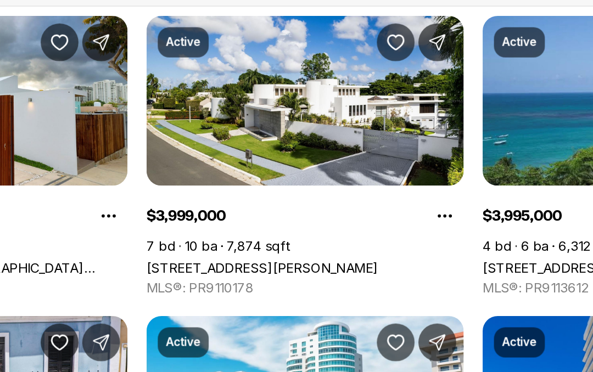
click at [204, 227] on link "[STREET_ADDRESS][PERSON_NAME]" at bounding box center [271, 231] width 135 height 9
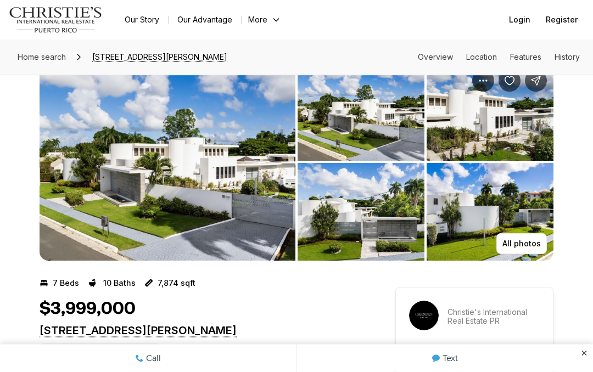
scroll to position [22, 0]
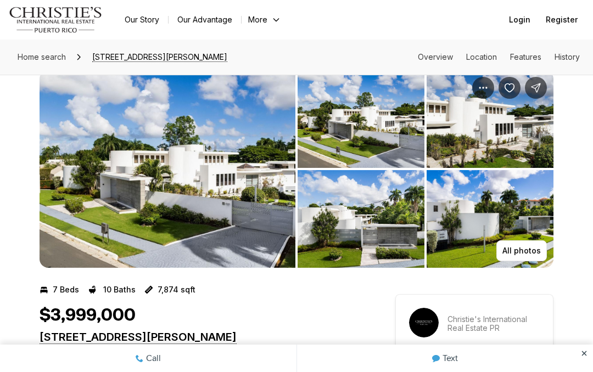
click at [187, 239] on img "View image gallery" at bounding box center [168, 169] width 256 height 198
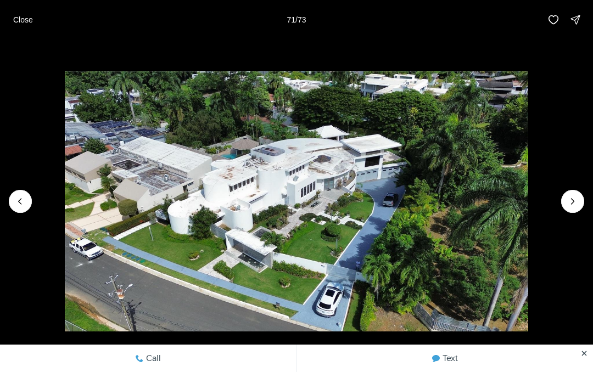
scroll to position [53, 0]
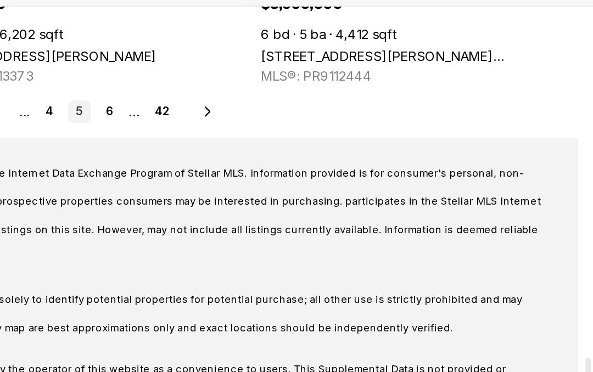
scroll to position [684, 0]
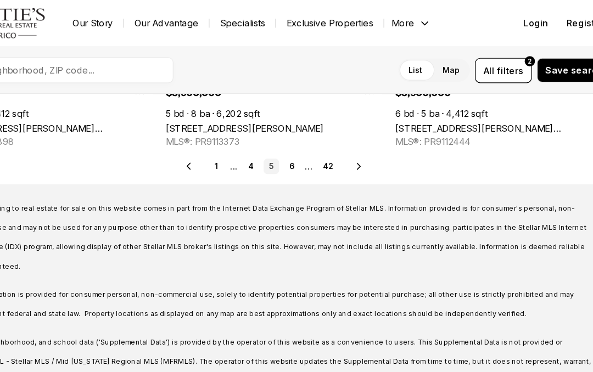
click at [317, 146] on div "Prev 1 ... 4 5 6 ... 42 Next" at bounding box center [296, 141] width 575 height 13
click at [365, 137] on icon at bounding box center [369, 141] width 9 height 9
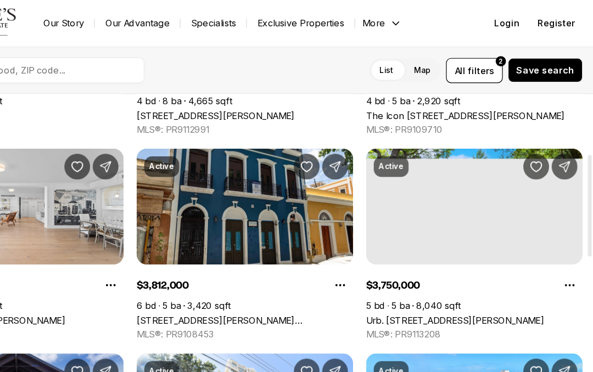
scroll to position [171, 0]
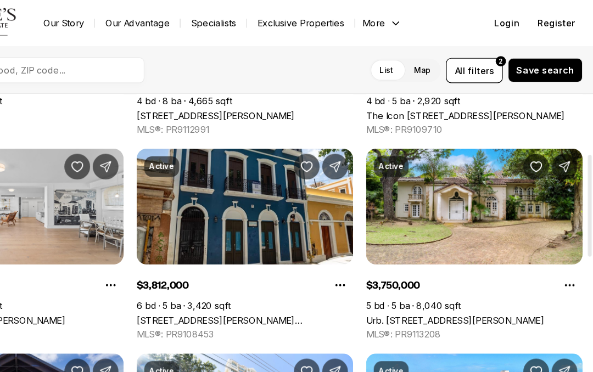
click at [428, 268] on link "Urb. [STREET_ADDRESS][PERSON_NAME]" at bounding box center [476, 272] width 152 height 9
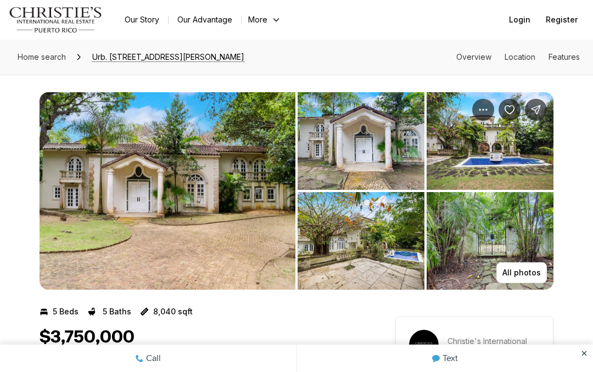
click at [236, 230] on img "View image gallery" at bounding box center [168, 191] width 256 height 198
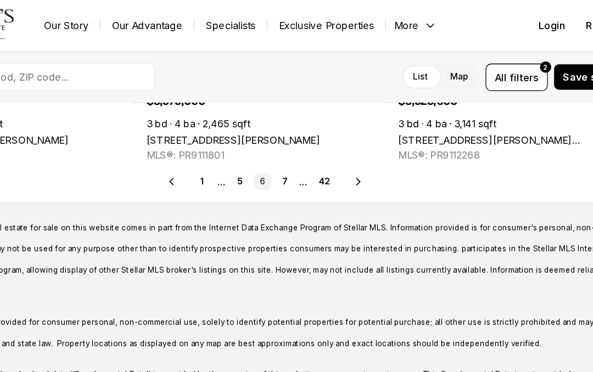
scroll to position [684, 0]
click at [288, 143] on link "6" at bounding box center [294, 141] width 13 height 13
click at [365, 142] on icon at bounding box center [369, 141] width 9 height 9
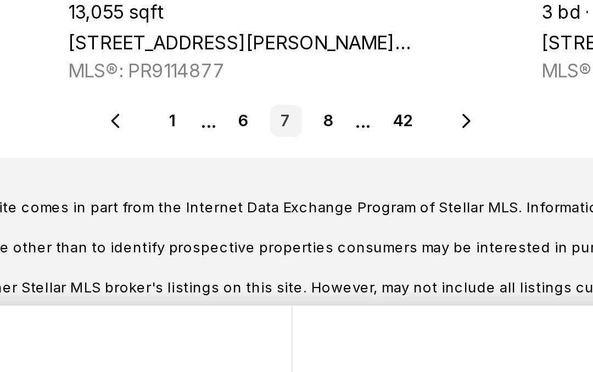
scroll to position [557, 0]
click at [365, 264] on icon at bounding box center [369, 268] width 9 height 9
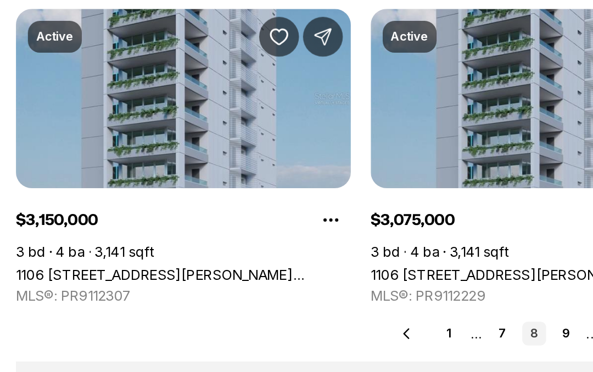
scroll to position [535, 0]
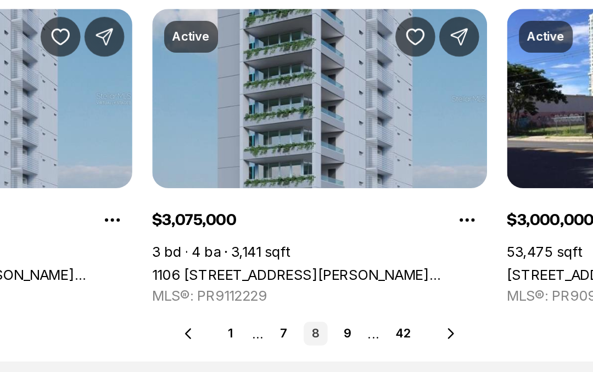
click at [365, 287] on icon at bounding box center [369, 291] width 9 height 9
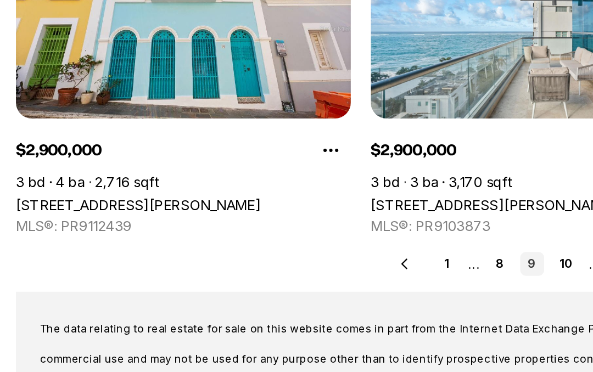
scroll to position [573, 0]
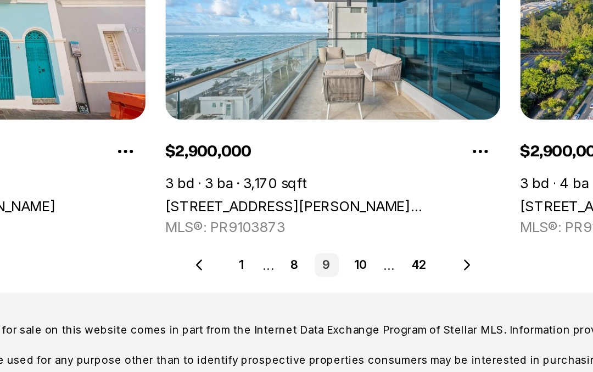
click at [366, 249] on icon at bounding box center [370, 253] width 9 height 9
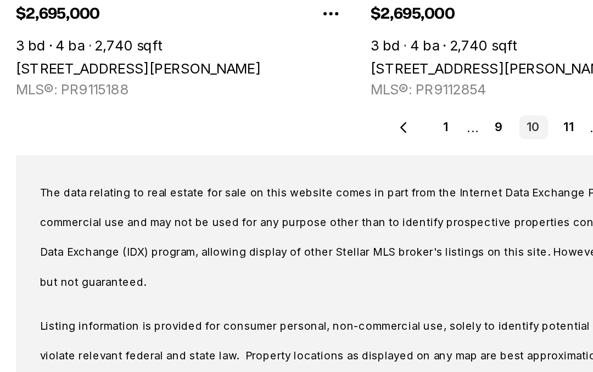
scroll to position [647, 0]
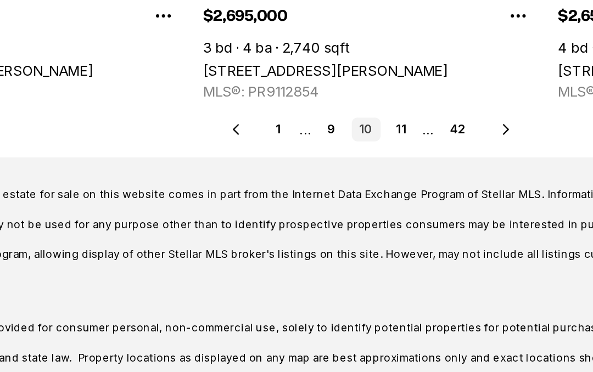
click at [367, 174] on icon at bounding box center [371, 178] width 9 height 9
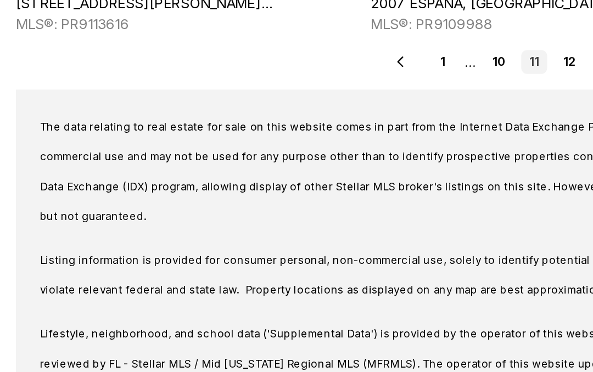
scroll to position [684, 0]
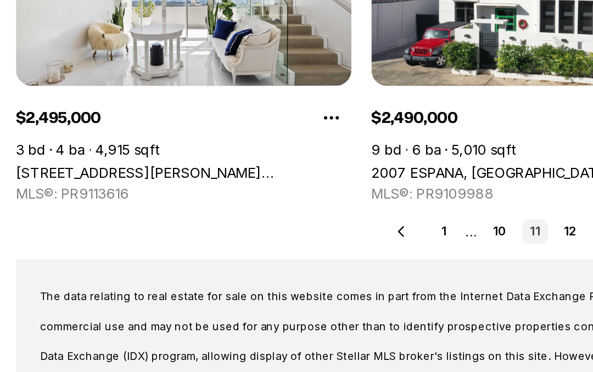
scroll to position [593, 0]
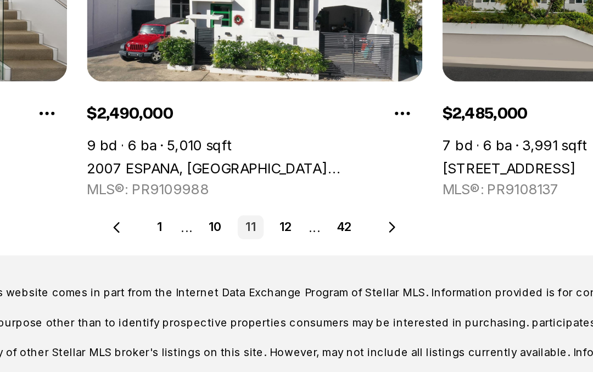
click at [368, 228] on icon at bounding box center [372, 232] width 9 height 9
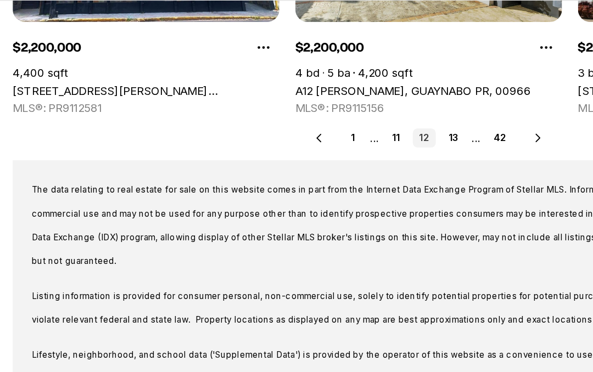
scroll to position [646, 0]
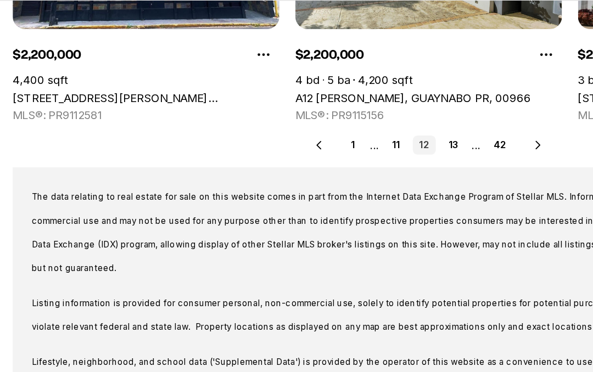
click at [373, 176] on icon at bounding box center [372, 180] width 9 height 9
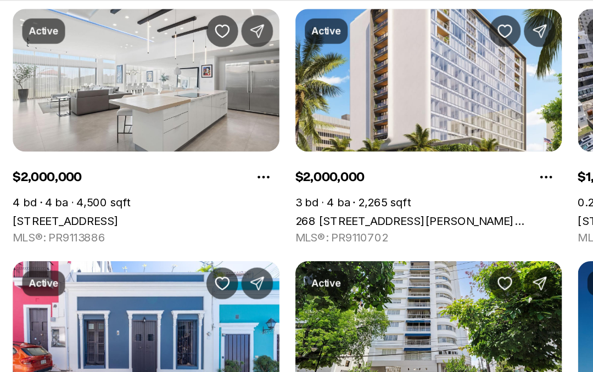
scroll to position [386, 0]
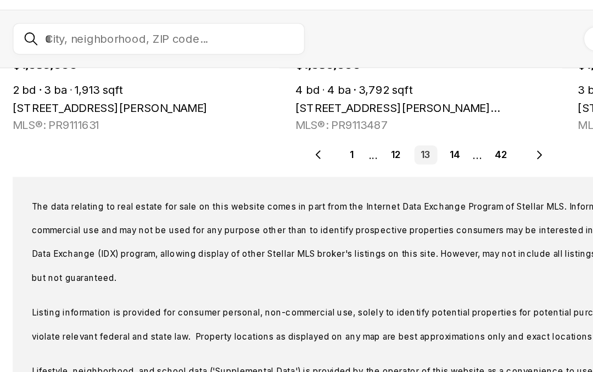
scroll to position [679, 0]
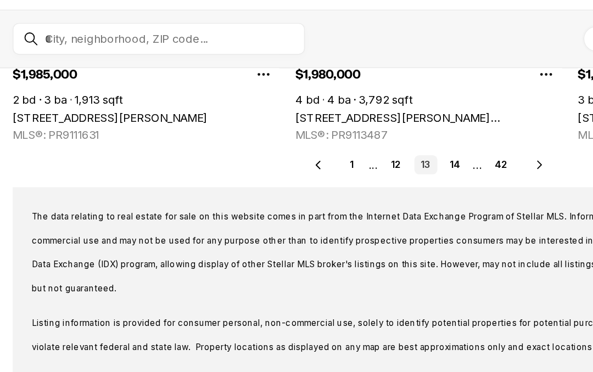
click at [374, 143] on icon at bounding box center [373, 147] width 9 height 9
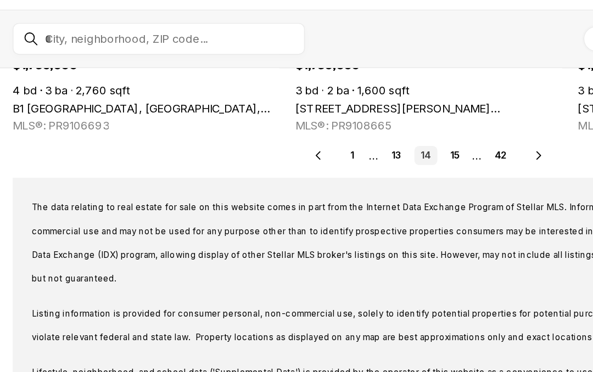
scroll to position [684, 0]
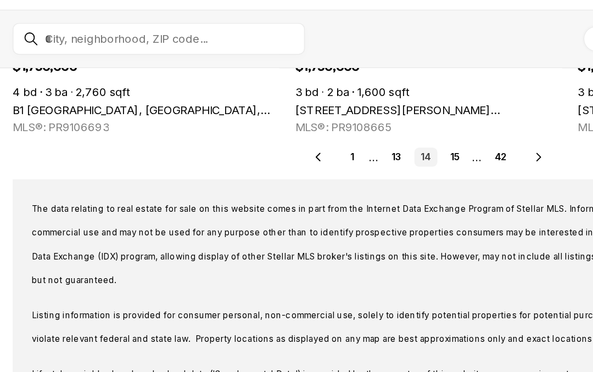
click at [377, 137] on icon at bounding box center [372, 141] width 9 height 9
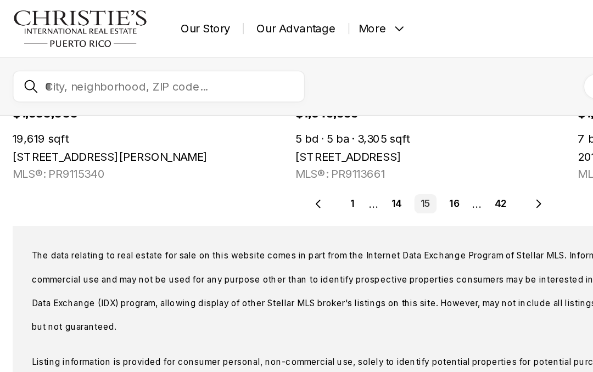
scroll to position [684, 0]
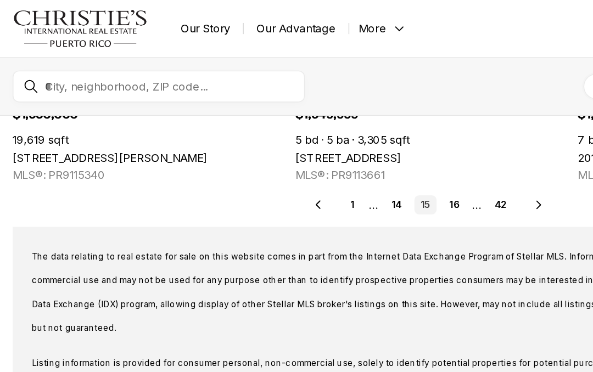
click at [376, 142] on icon at bounding box center [372, 141] width 9 height 9
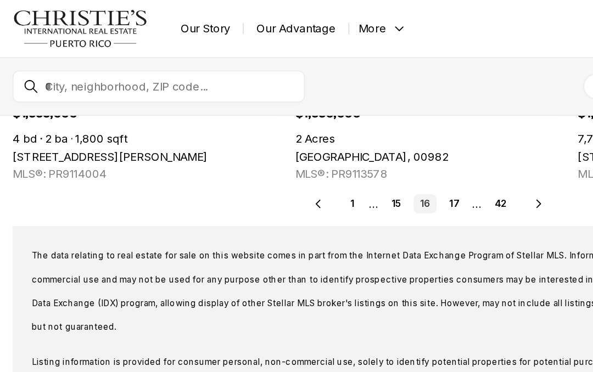
scroll to position [684, 0]
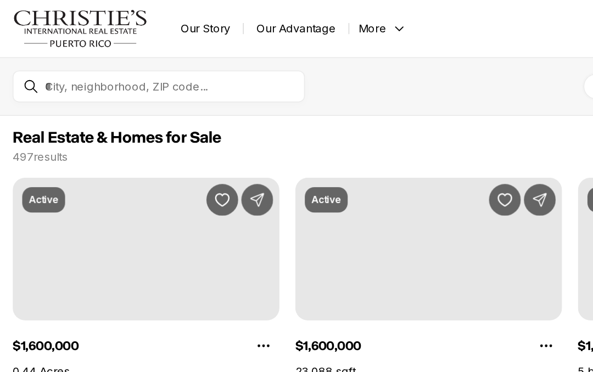
scroll to position [684, 0]
